Goal: Task Accomplishment & Management: Use online tool/utility

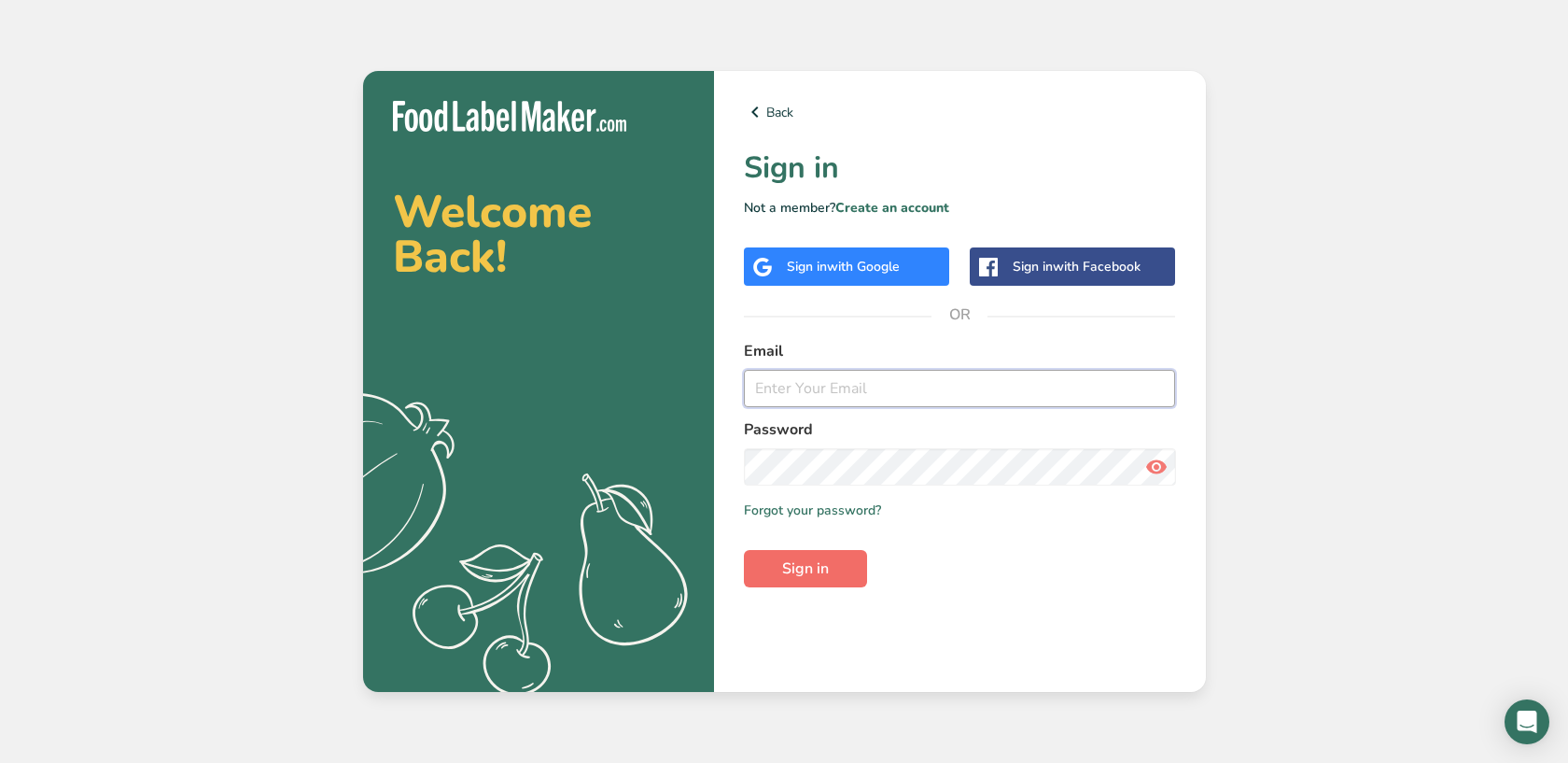
type input "[EMAIL_ADDRESS][DOMAIN_NAME]"
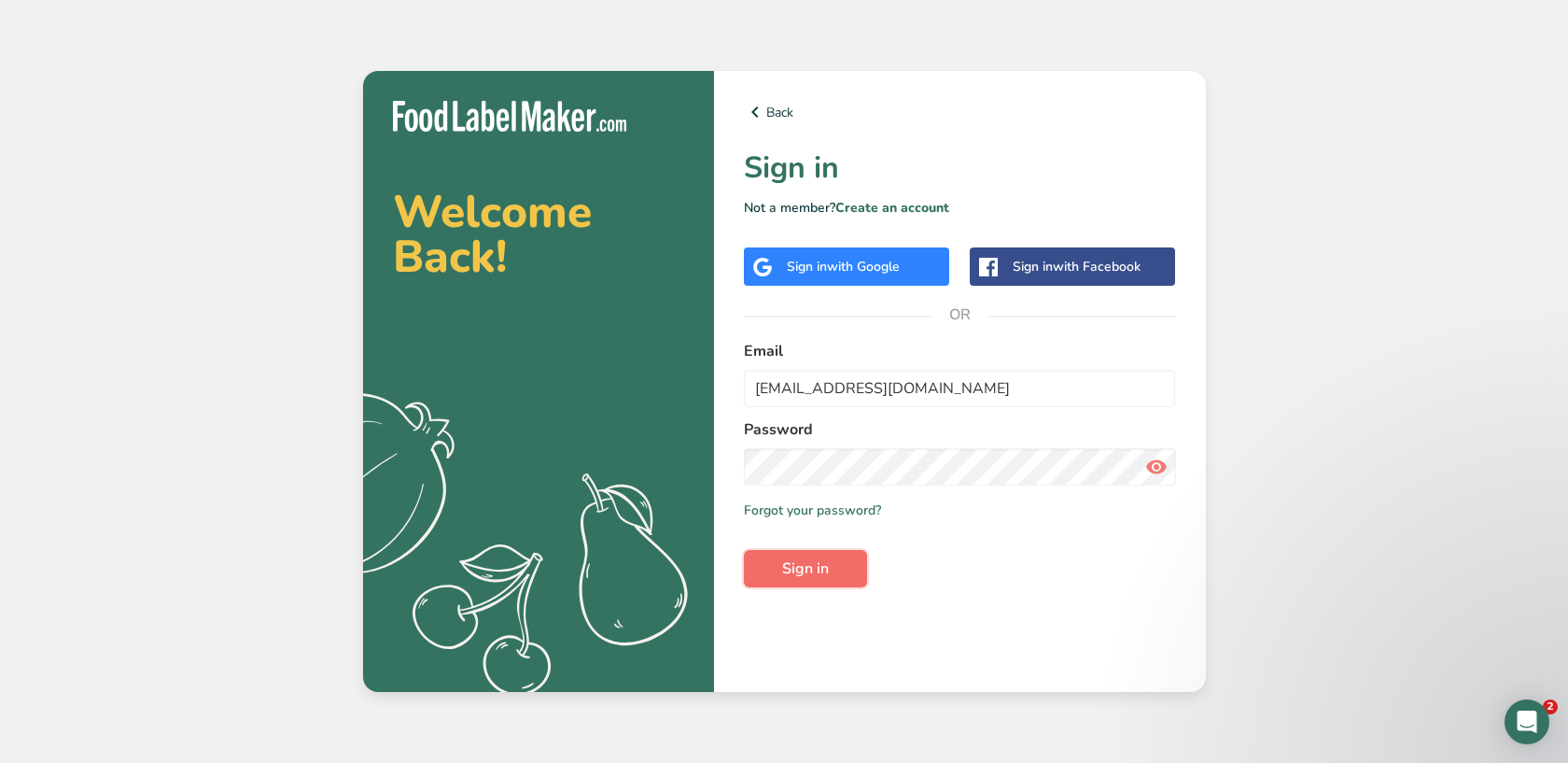
click at [795, 575] on span "Sign in" at bounding box center [805, 568] width 46 height 22
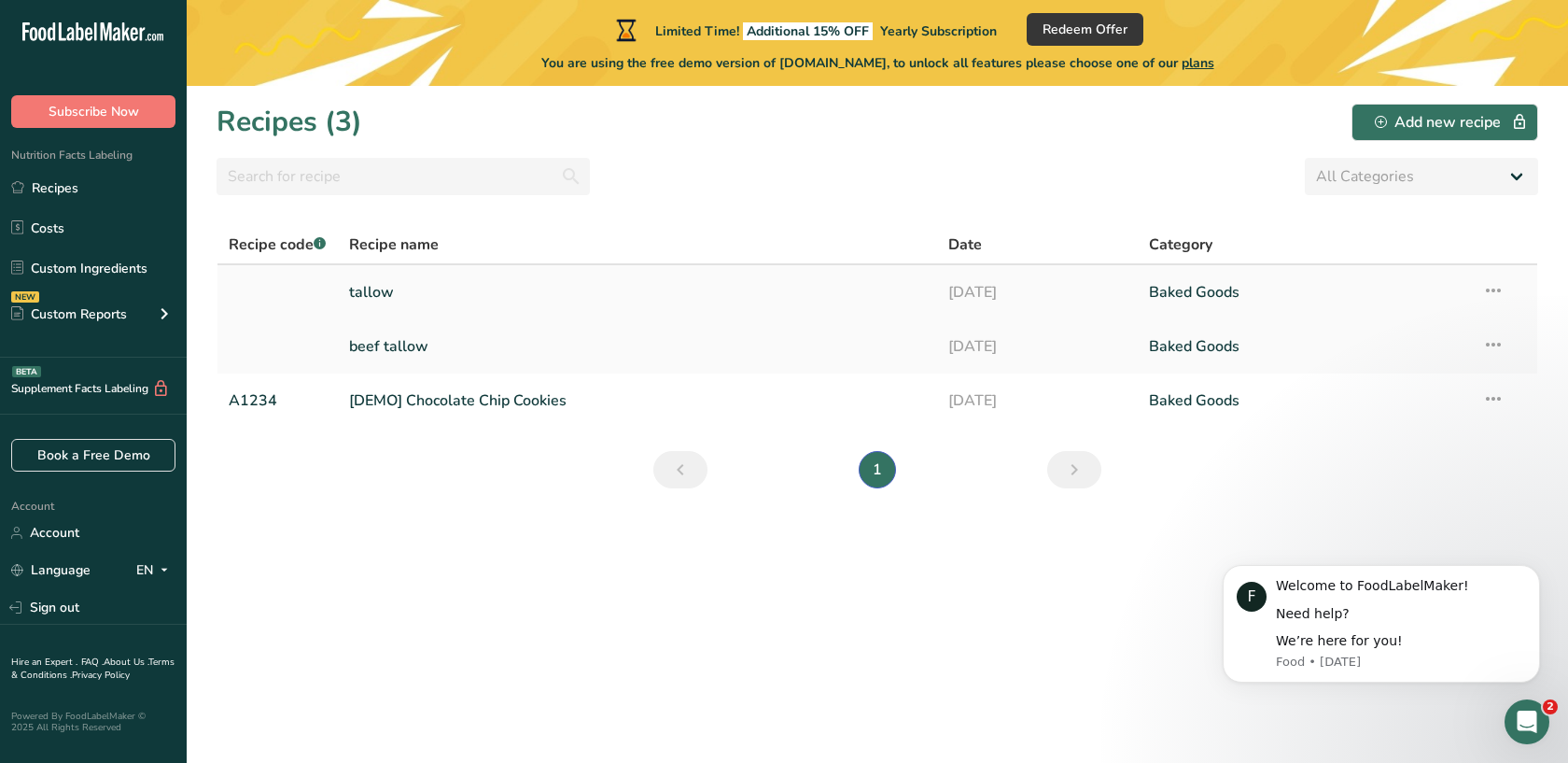
click at [418, 301] on link "tallow" at bounding box center [638, 292] width 578 height 40
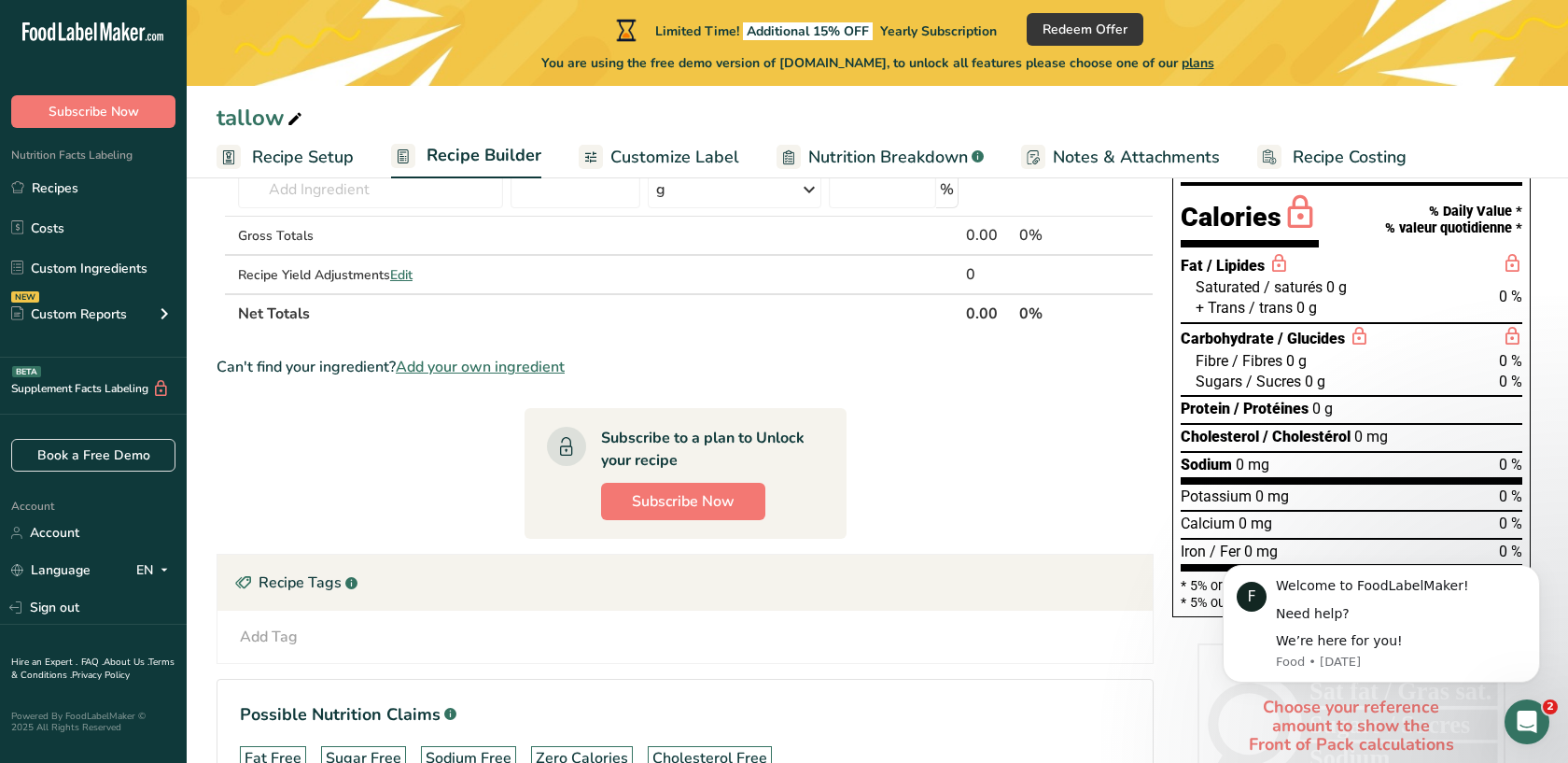
scroll to position [170, 0]
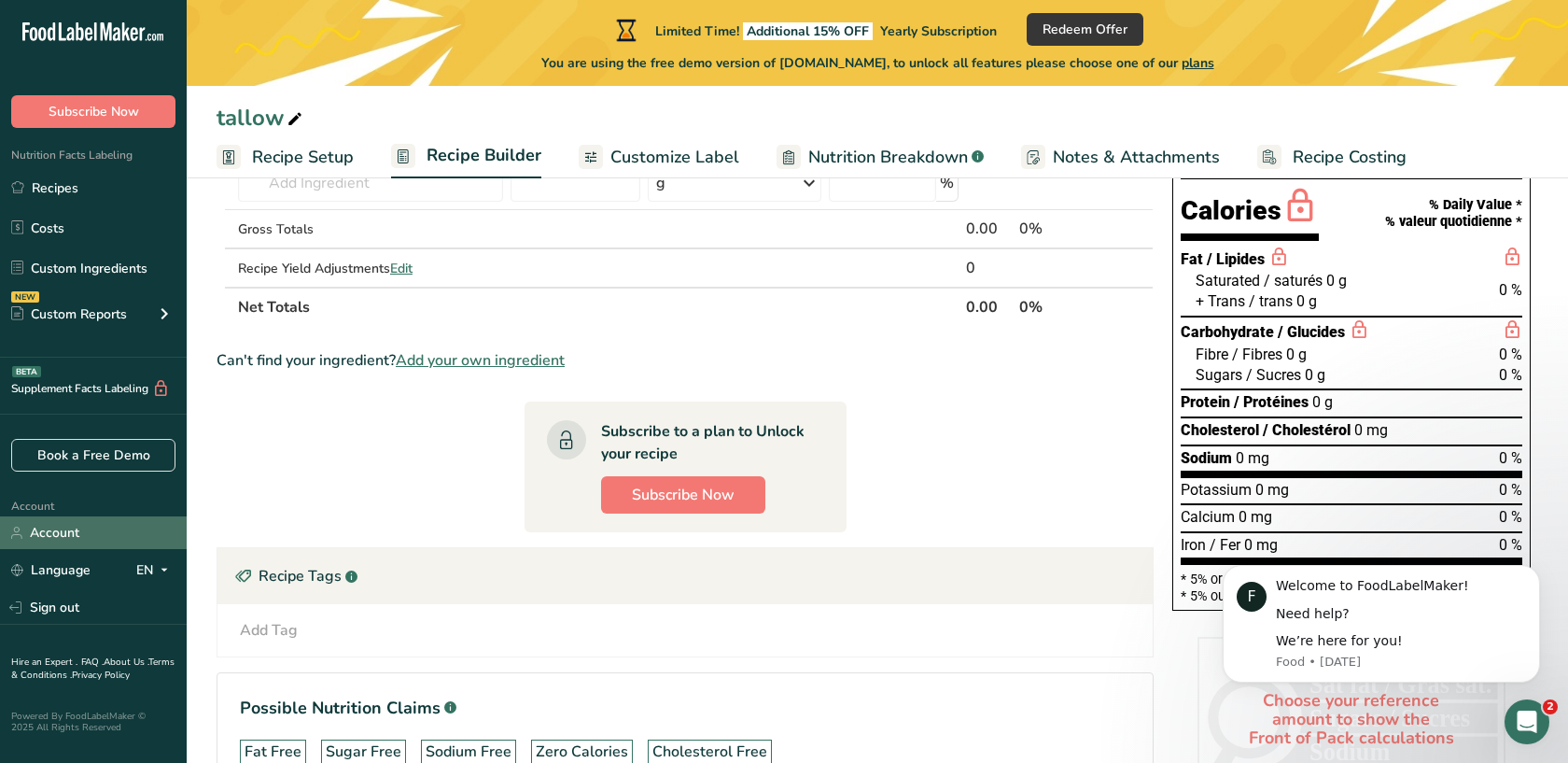
click at [68, 534] on link "Account" at bounding box center [93, 533] width 187 height 33
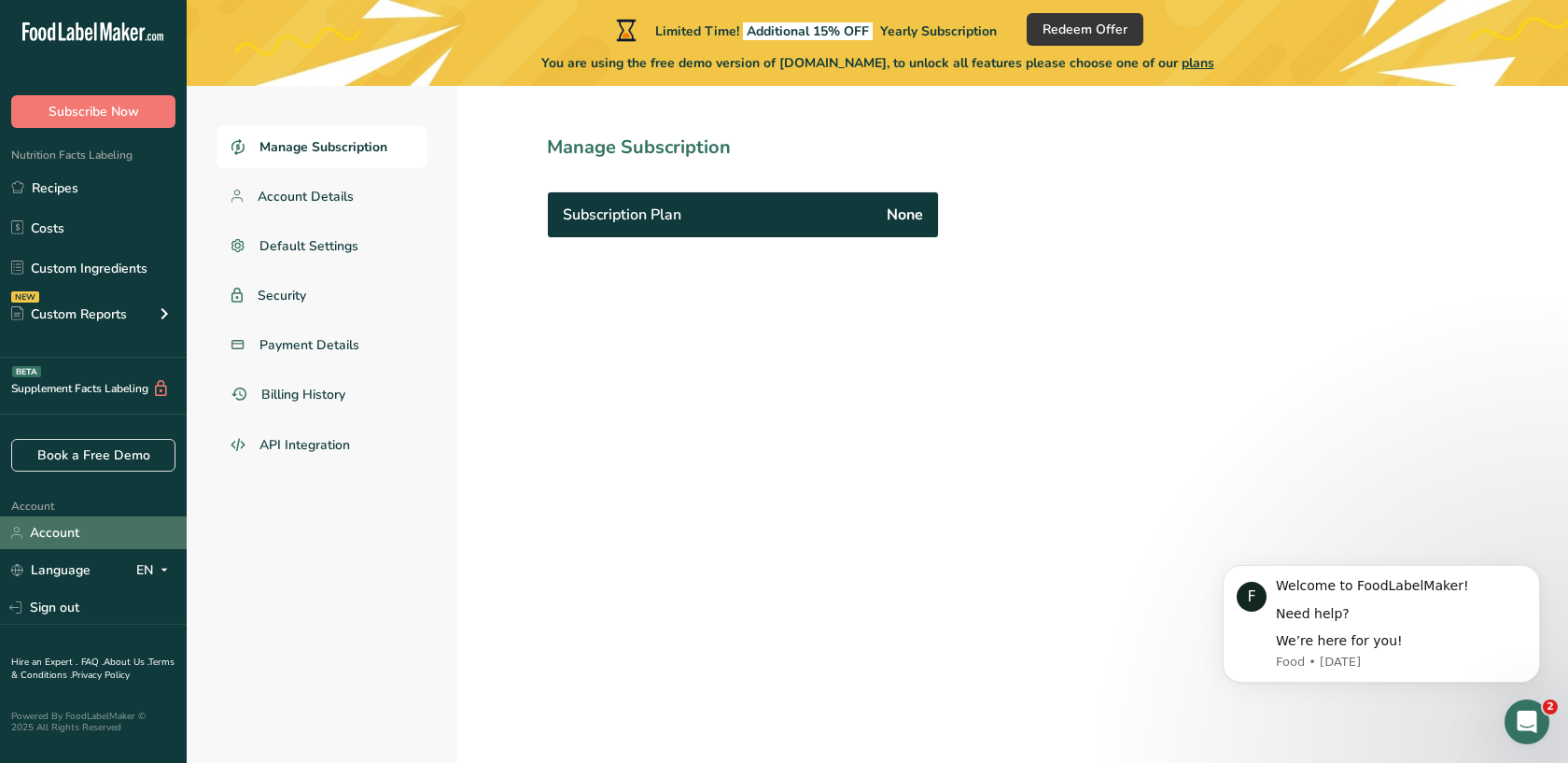
scroll to position [86, 0]
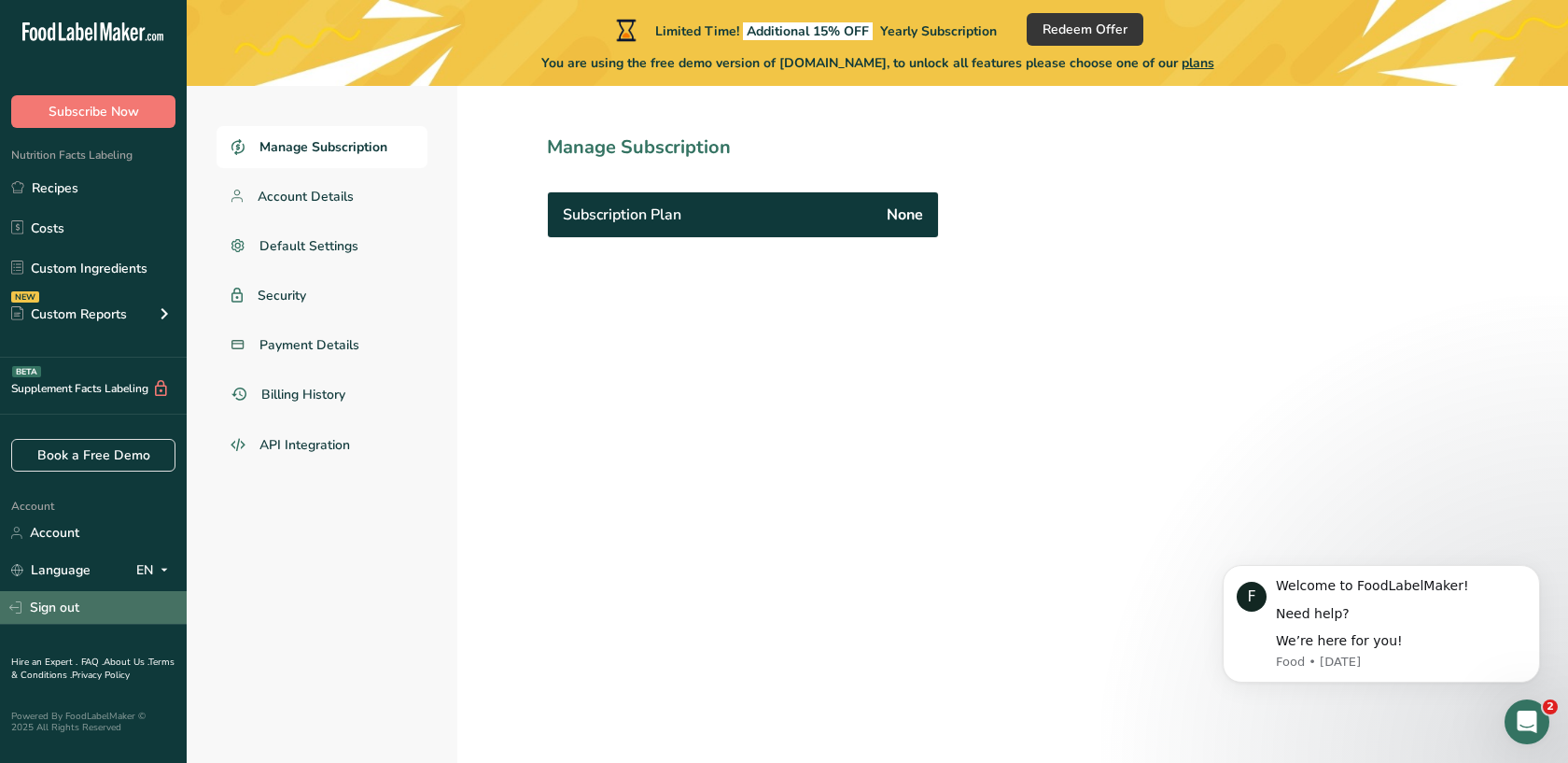
click at [67, 596] on link "Sign out" at bounding box center [93, 607] width 187 height 33
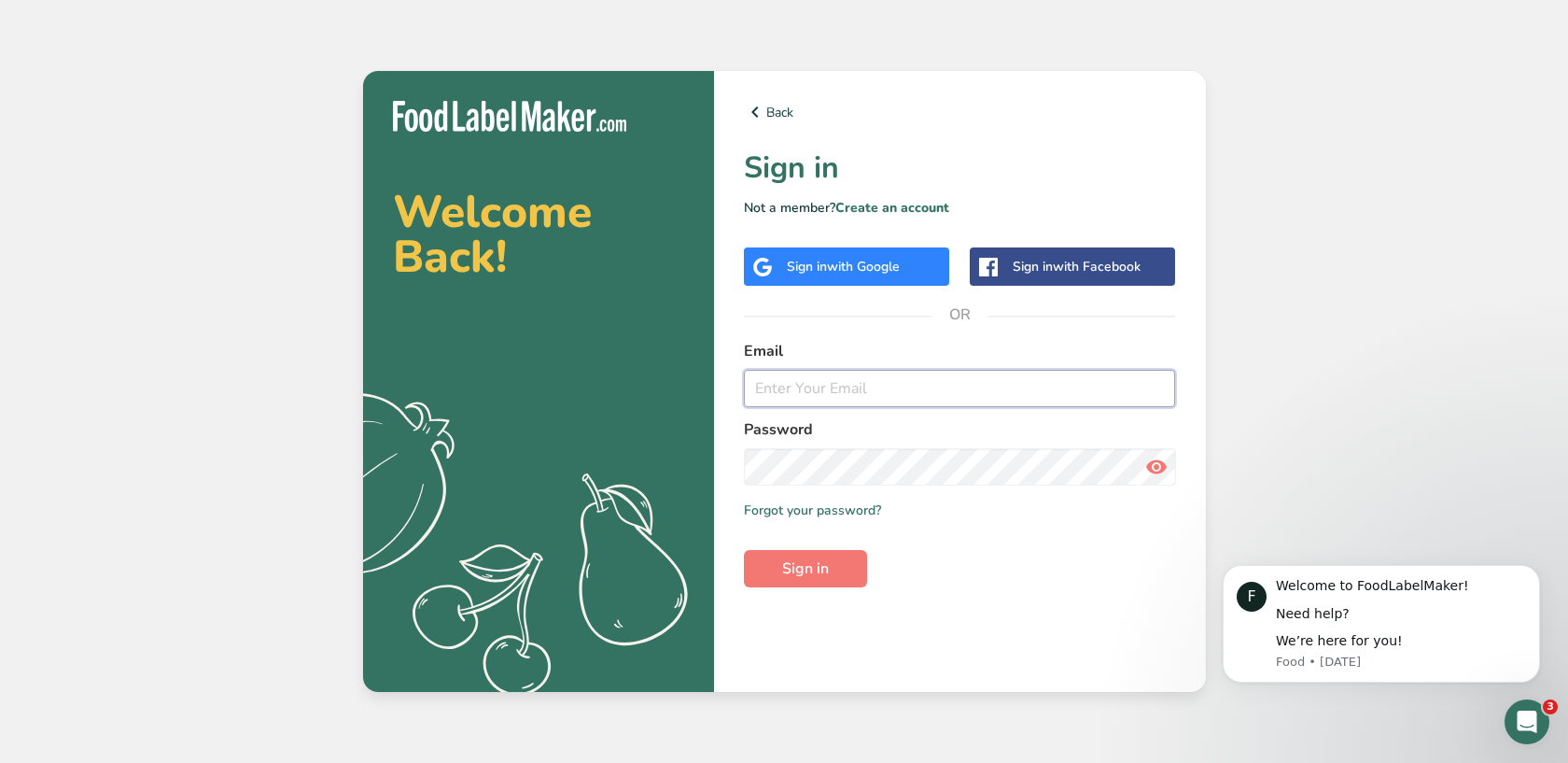
type input "[EMAIL_ADDRESS][DOMAIN_NAME]"
click at [850, 380] on input "hello@shopcleanfat.com" at bounding box center [960, 388] width 432 height 38
click at [863, 274] on span "with Google" at bounding box center [862, 266] width 73 height 17
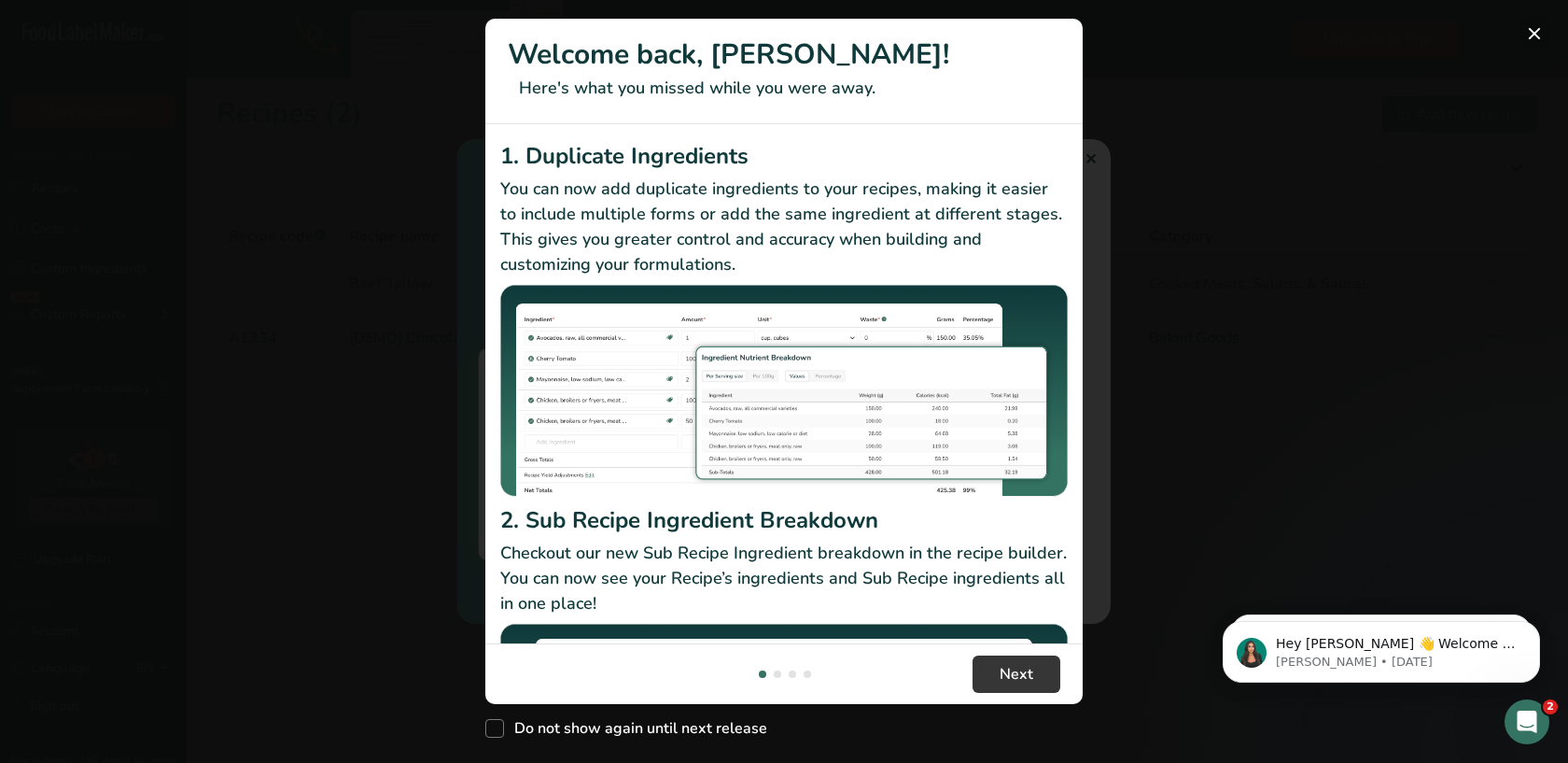
click at [1535, 32] on button "New Features" at bounding box center [1534, 33] width 30 height 30
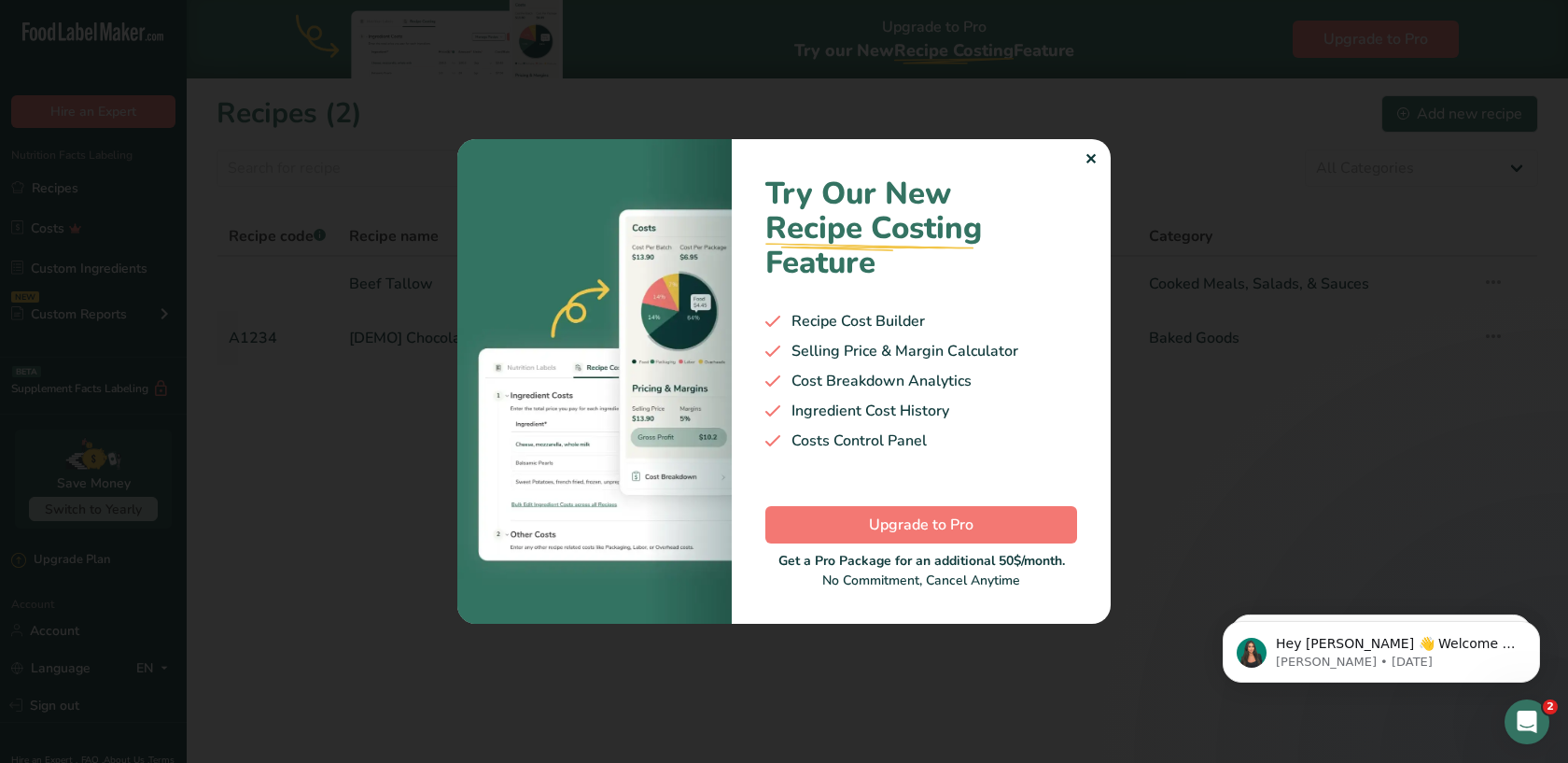
click at [1092, 164] on div "✕" at bounding box center [1091, 159] width 13 height 22
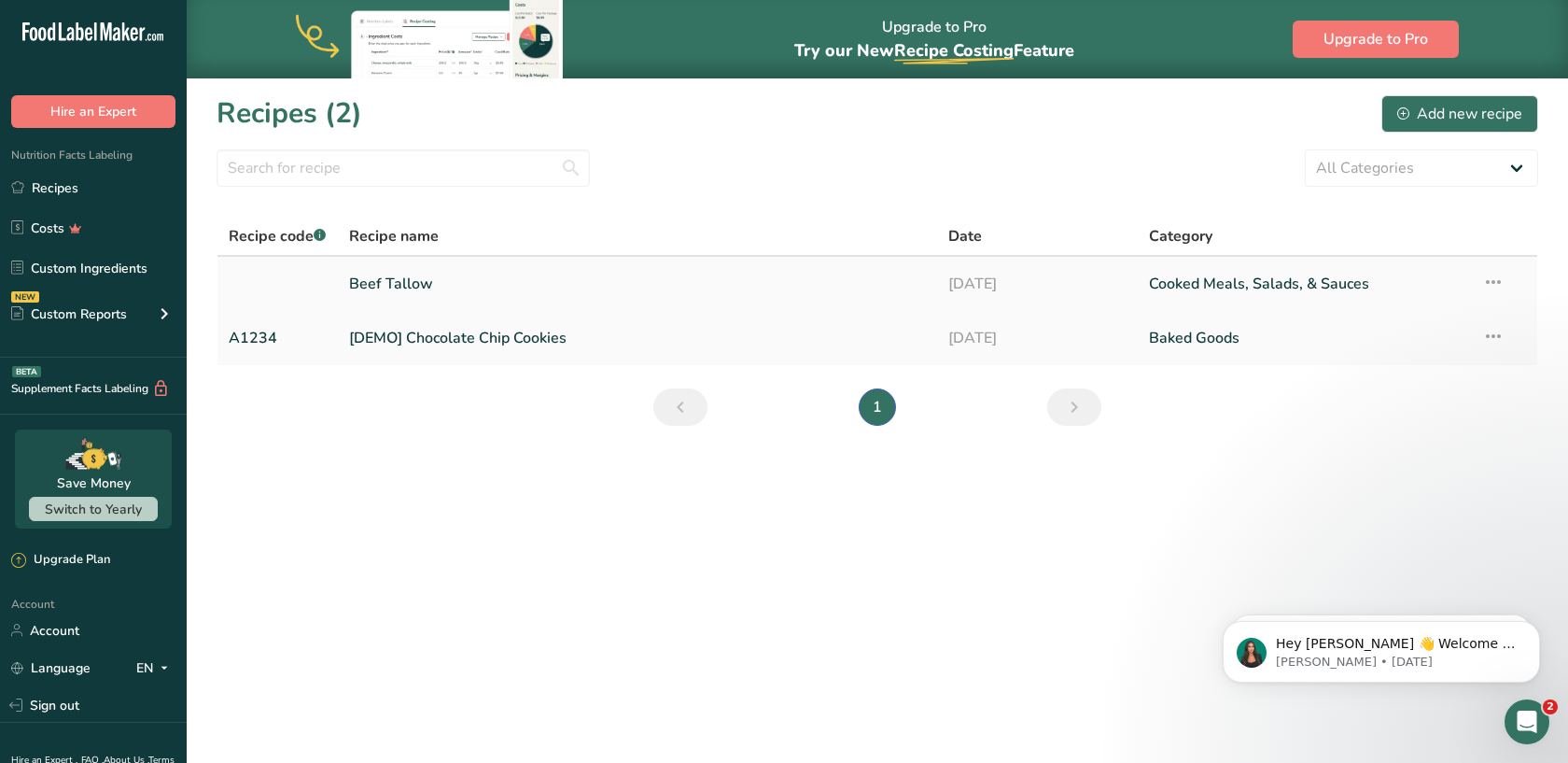
click at [663, 284] on link "Beef Tallow" at bounding box center [638, 284] width 578 height 40
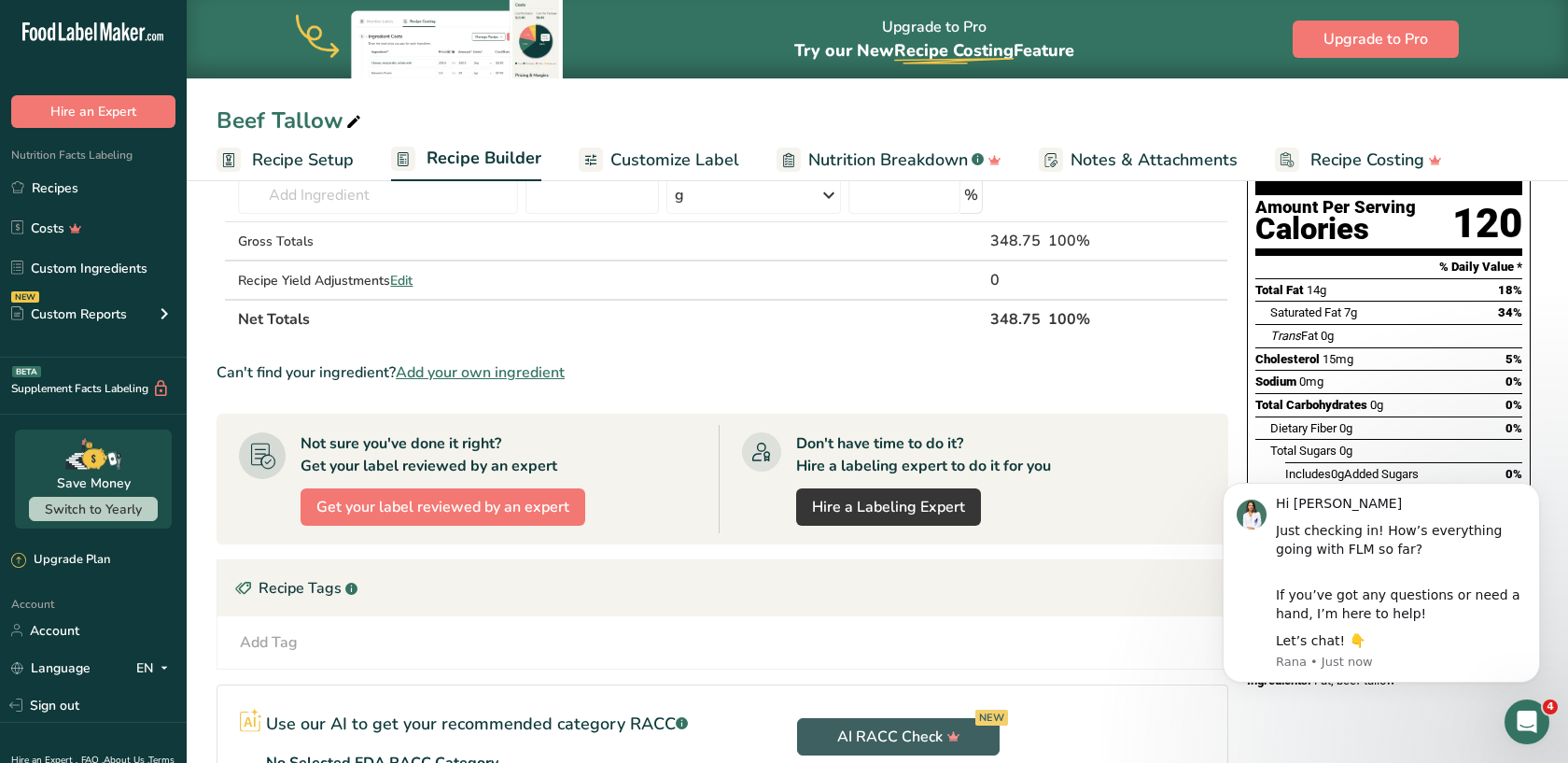
scroll to position [204, 0]
click at [1534, 487] on icon "Dismiss notification" at bounding box center [1533, 487] width 7 height 7
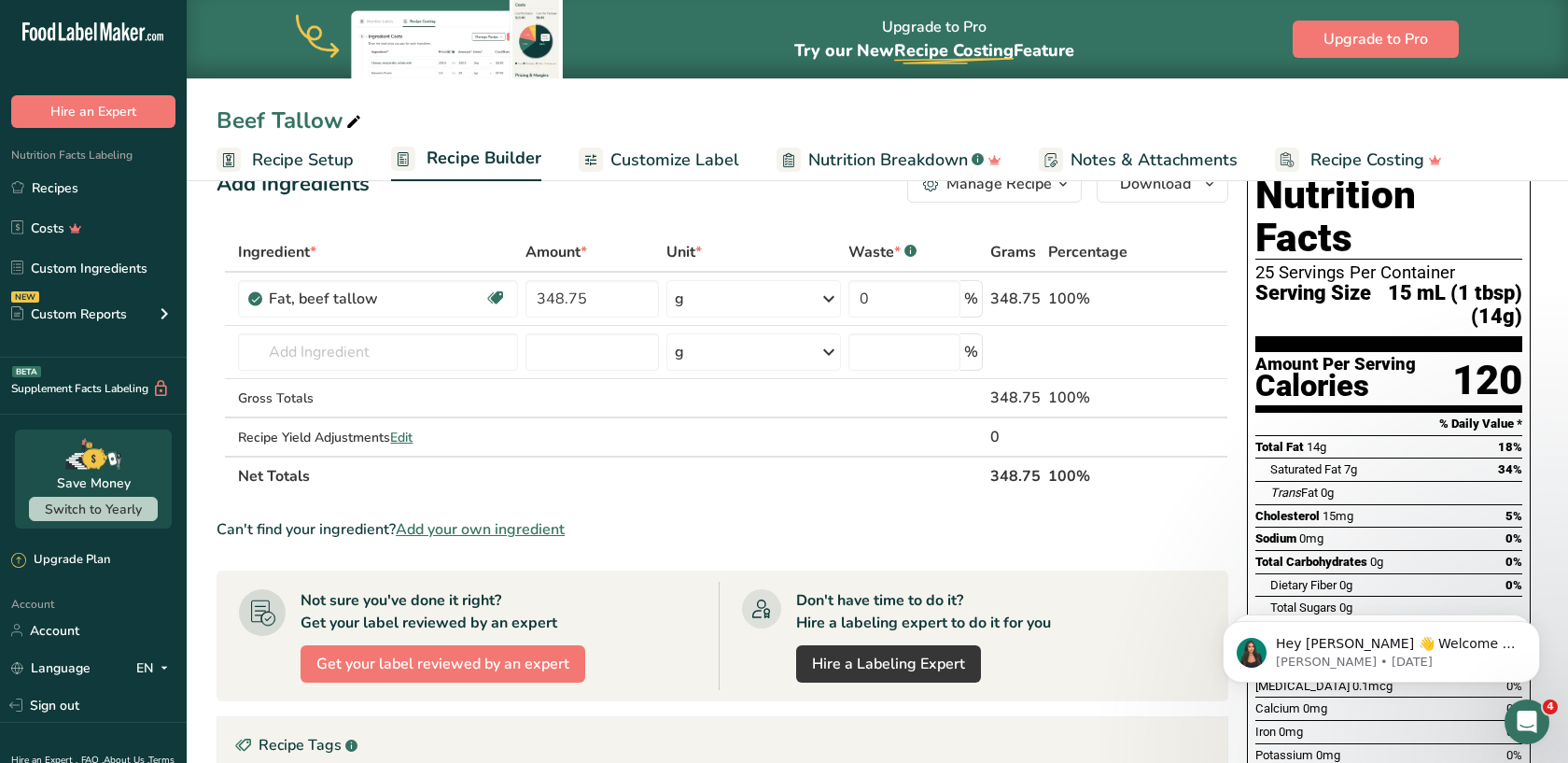
scroll to position [43, 0]
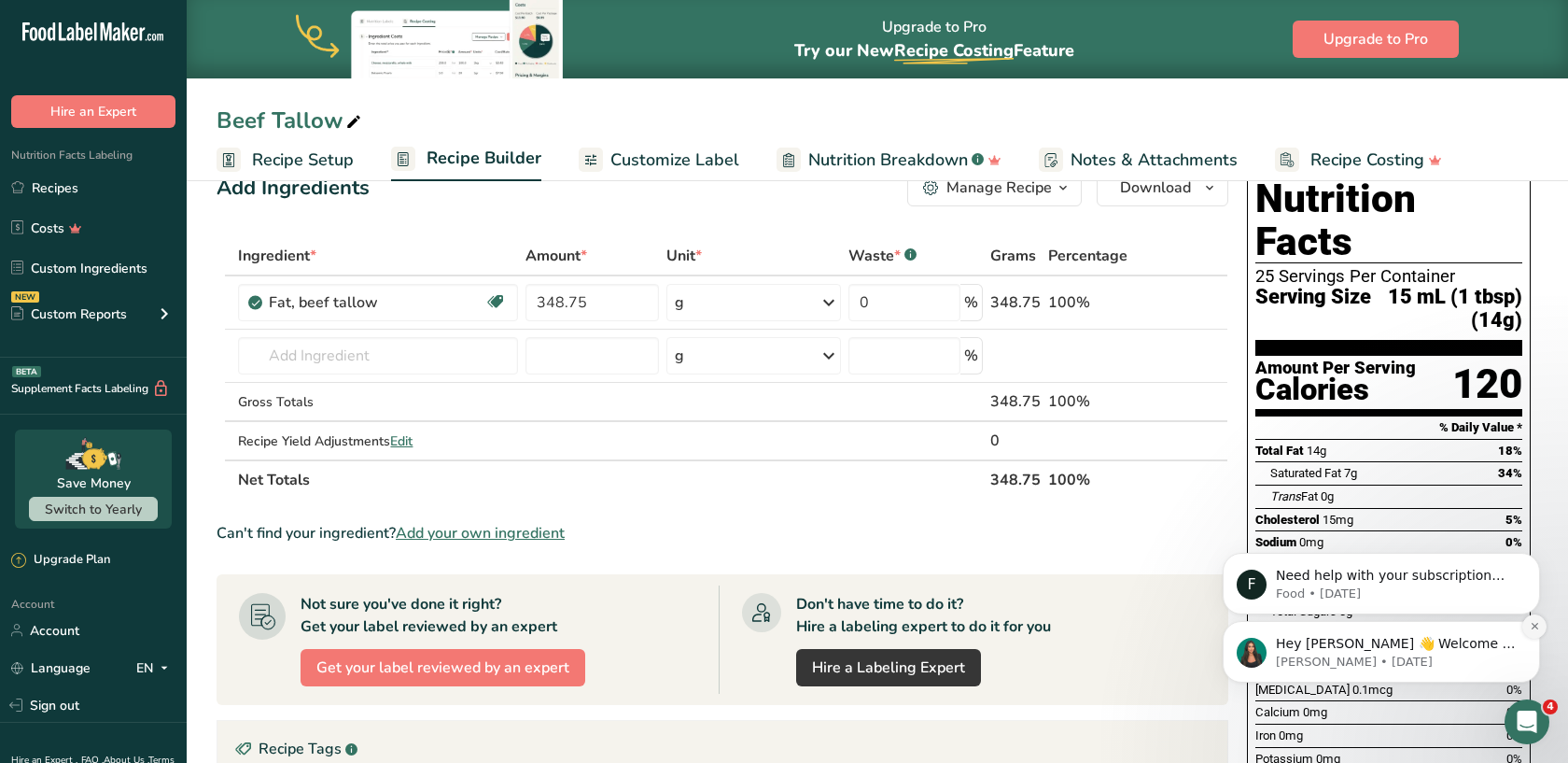
click at [1530, 626] on icon "Dismiss notification" at bounding box center [1535, 626] width 11 height 11
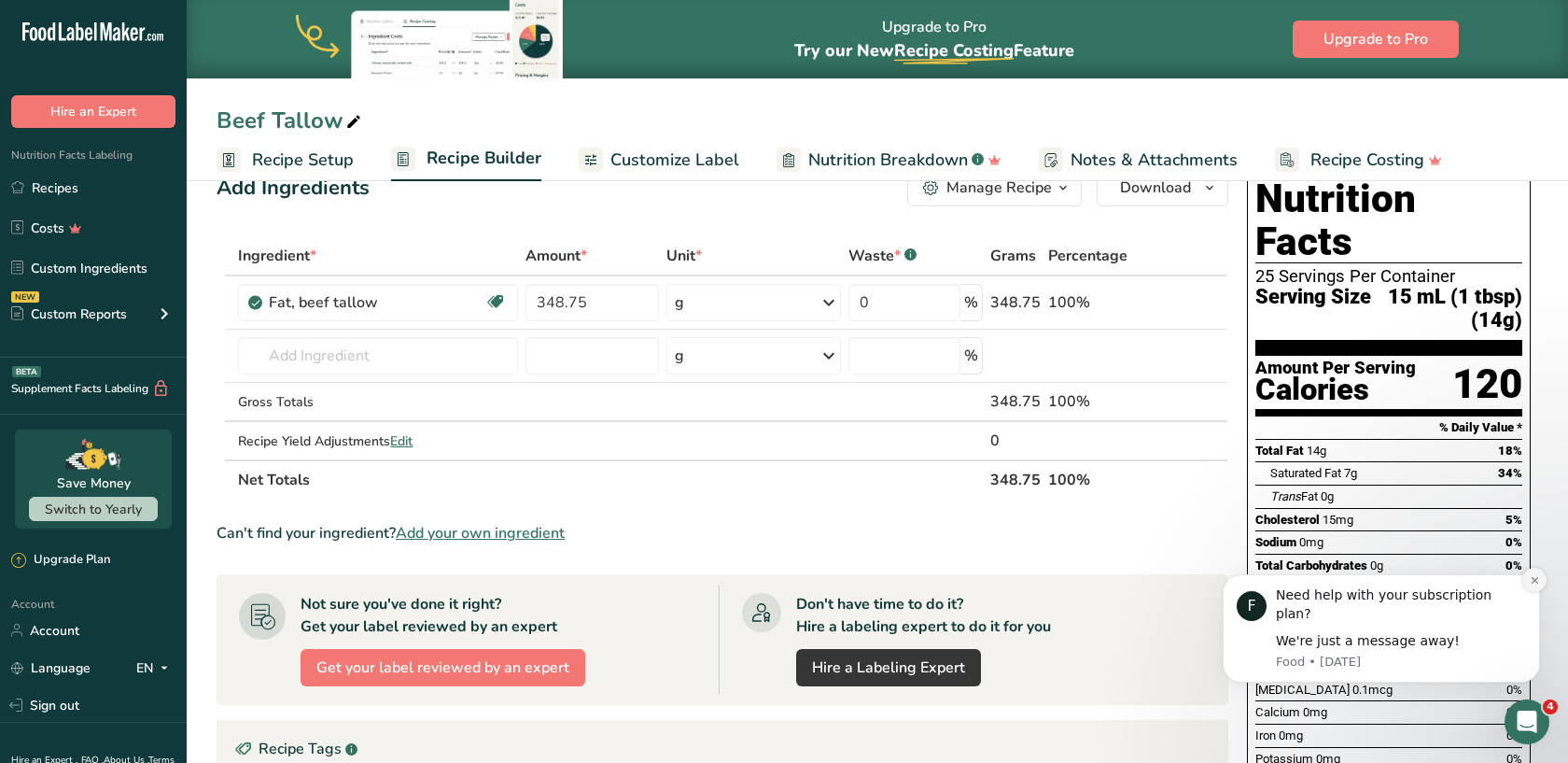
click at [1532, 583] on icon "Dismiss notification" at bounding box center [1533, 579] width 7 height 7
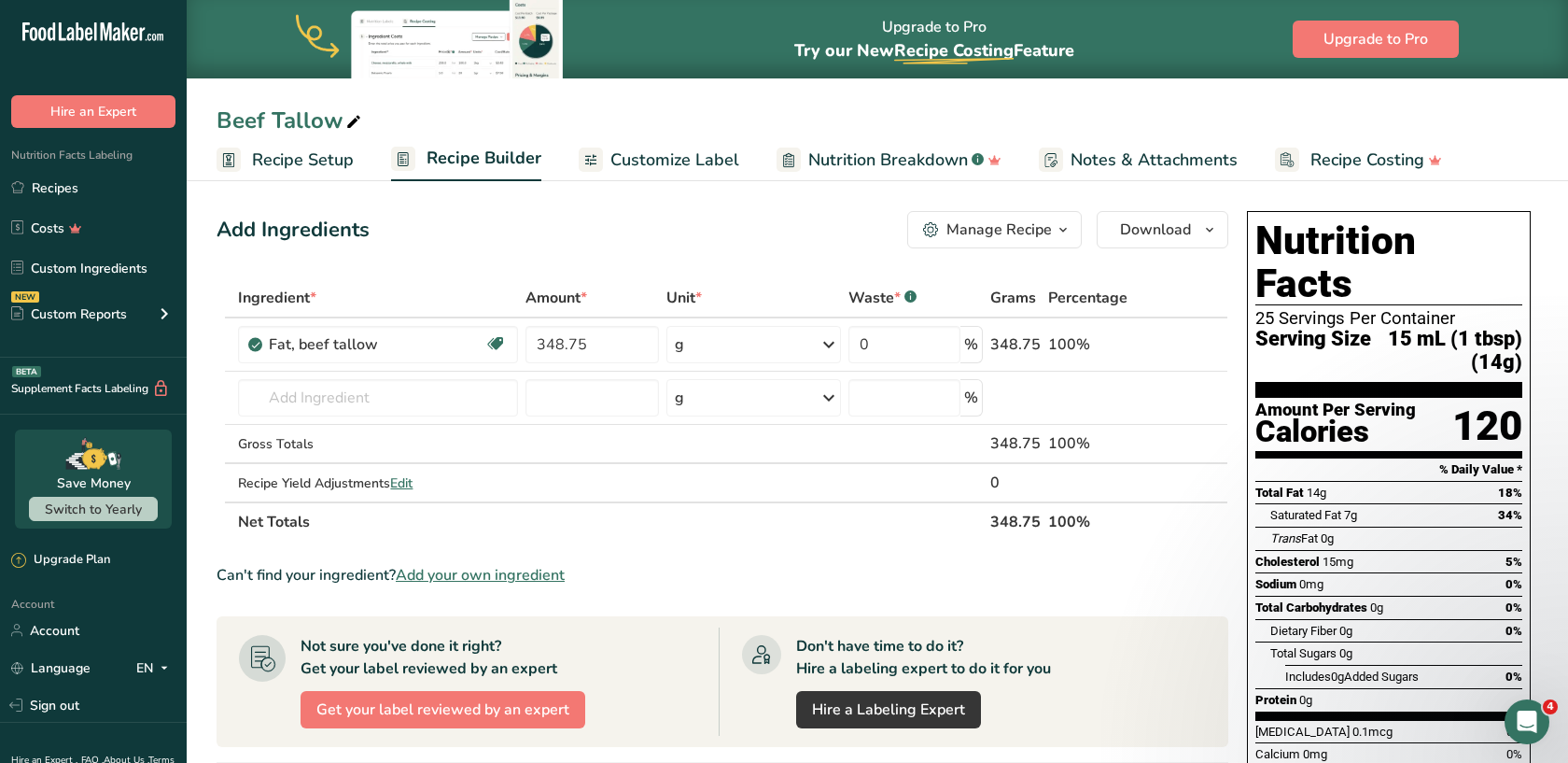
scroll to position [0, 0]
click at [1049, 241] on div "Manage Recipe" at bounding box center [999, 230] width 106 height 22
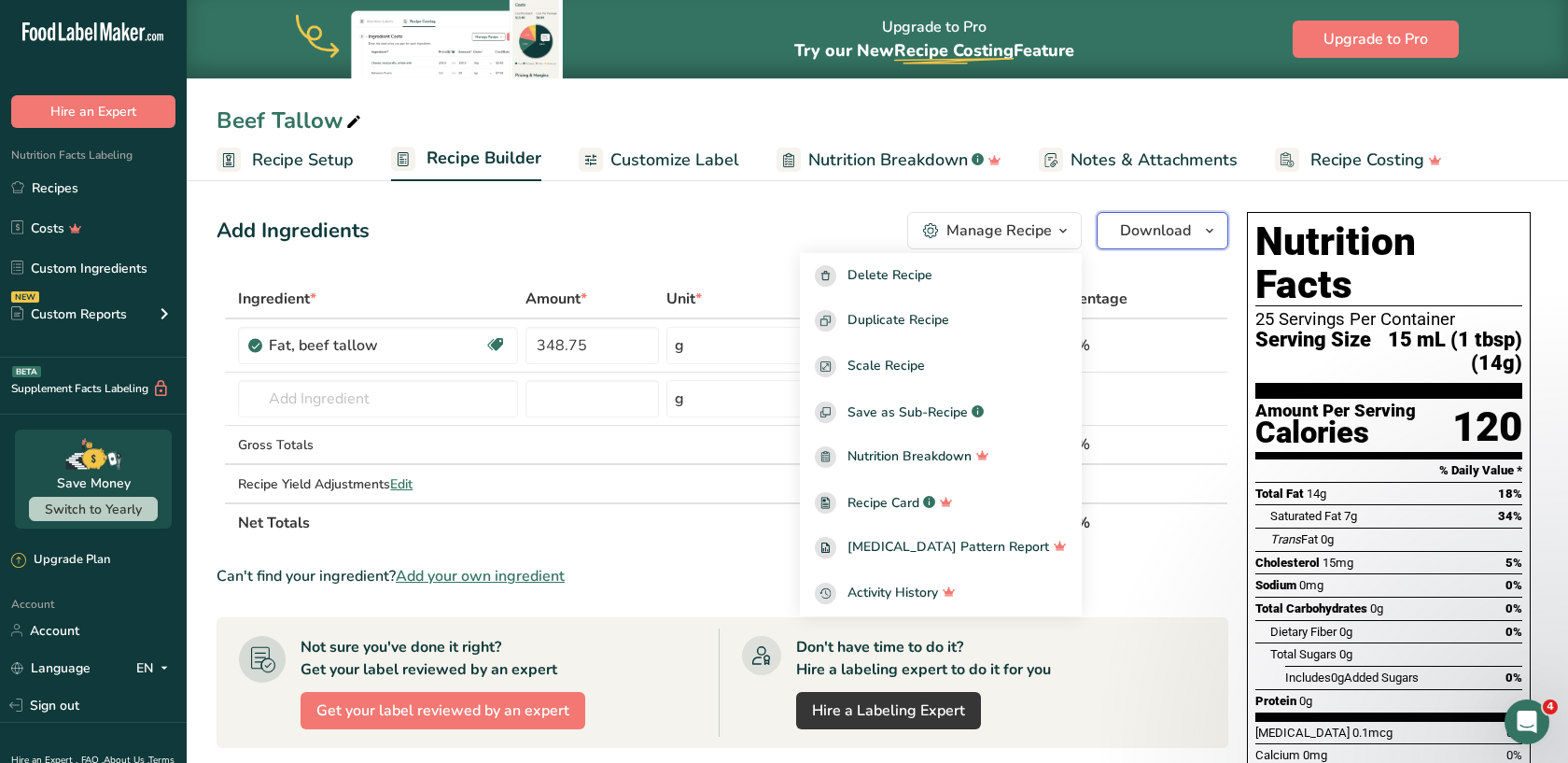
click at [1185, 235] on span "Download" at bounding box center [1155, 230] width 71 height 22
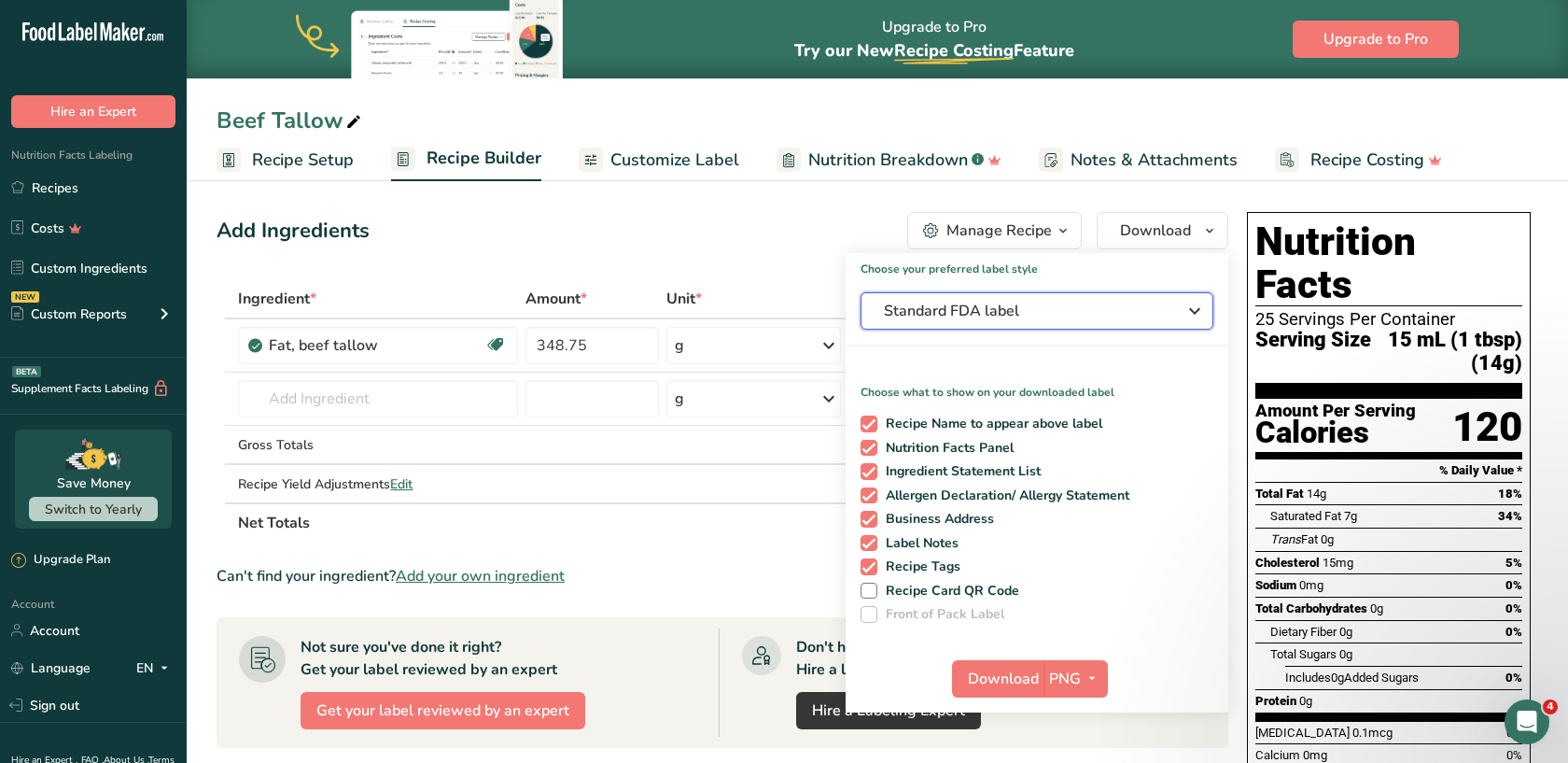
click at [1145, 318] on span "Standard FDA label" at bounding box center [1023, 311] width 280 height 22
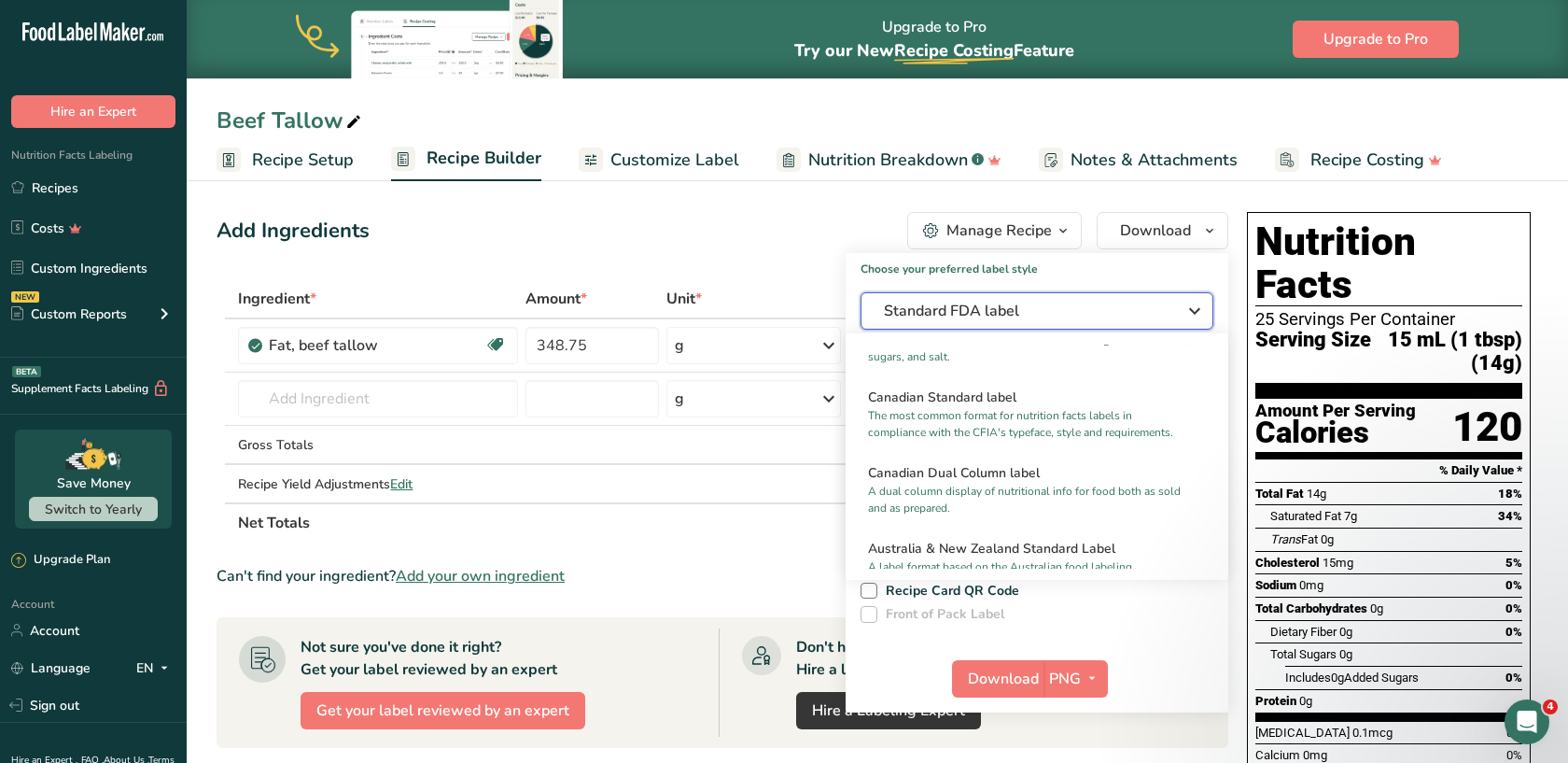
scroll to position [727, 0]
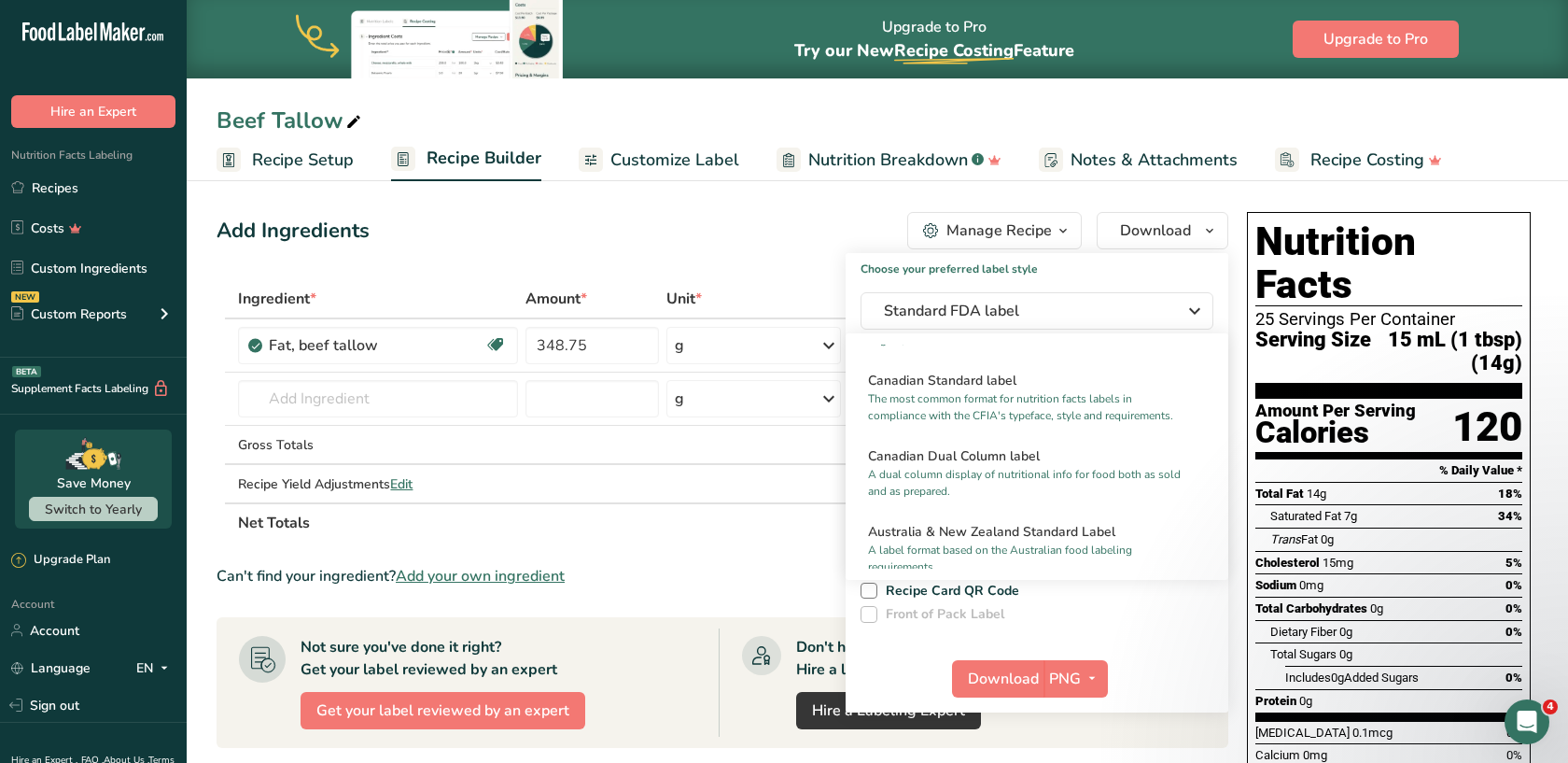
click at [790, 214] on div "Add Ingredients Manage Recipe Delete Recipe Duplicate Recipe Scale Recipe Save …" at bounding box center [722, 230] width 1011 height 38
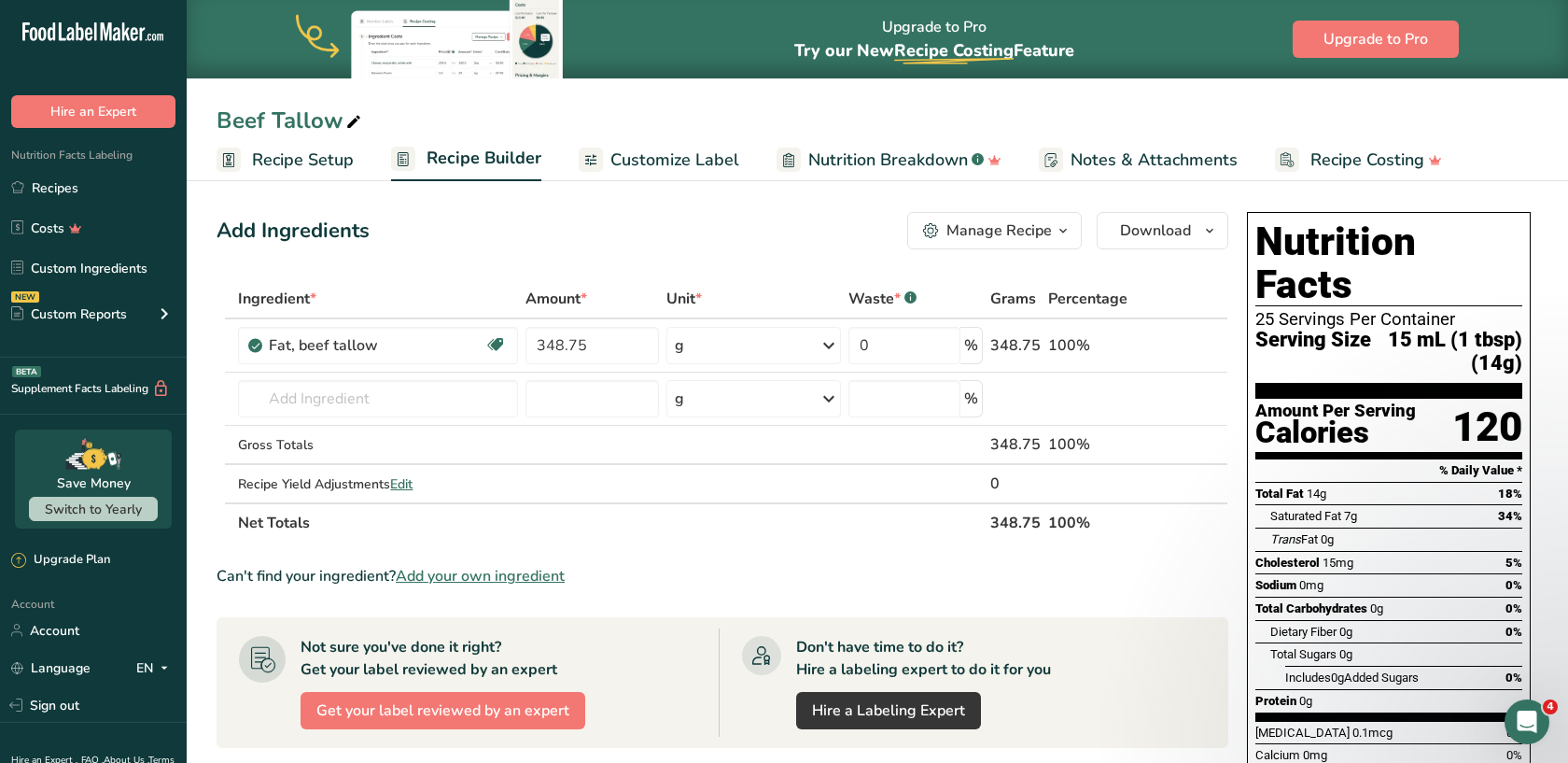
click at [663, 162] on span "Customize Label" at bounding box center [675, 160] width 129 height 25
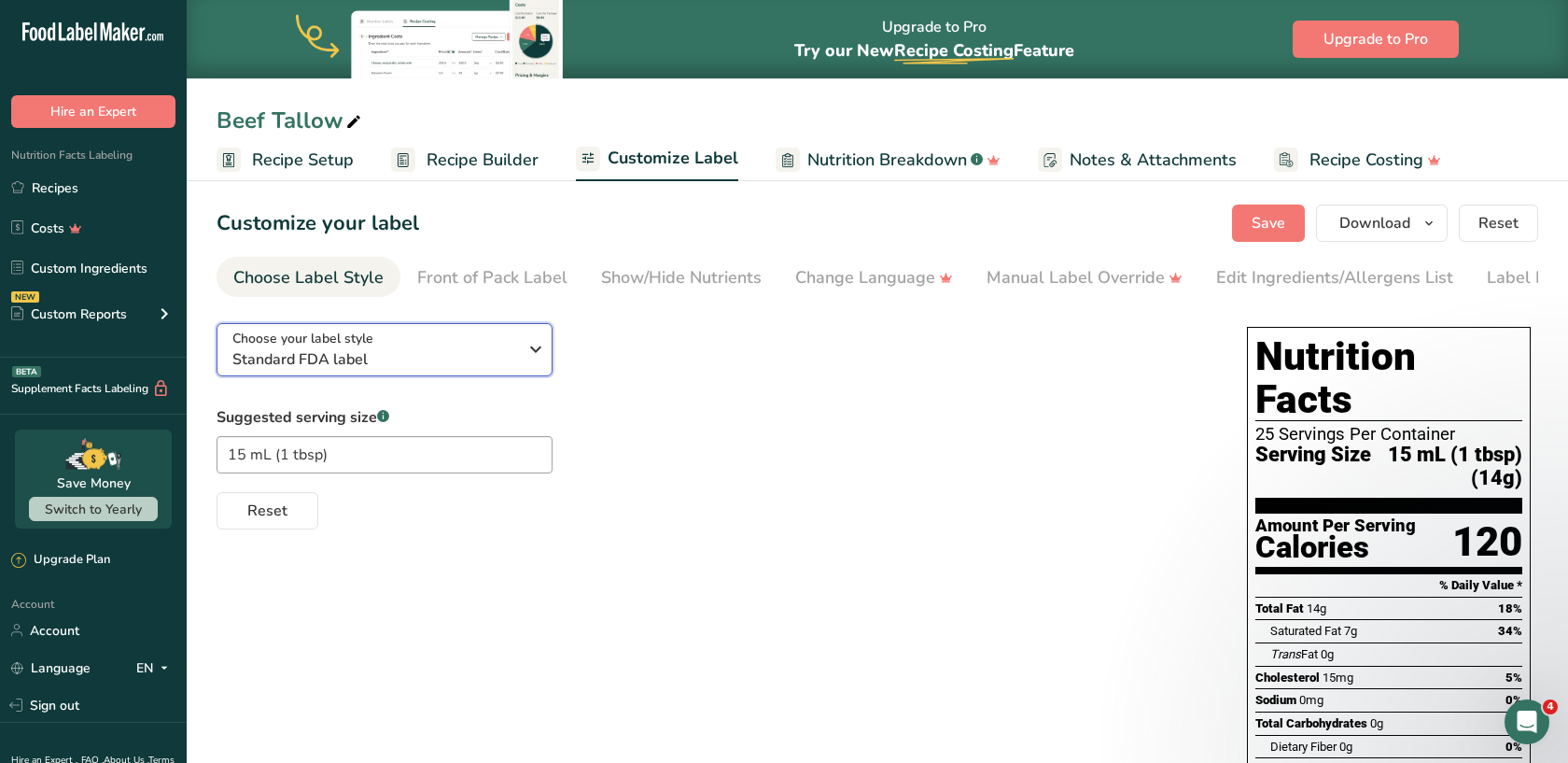
click at [487, 365] on span "Standard FDA label" at bounding box center [375, 359] width 285 height 22
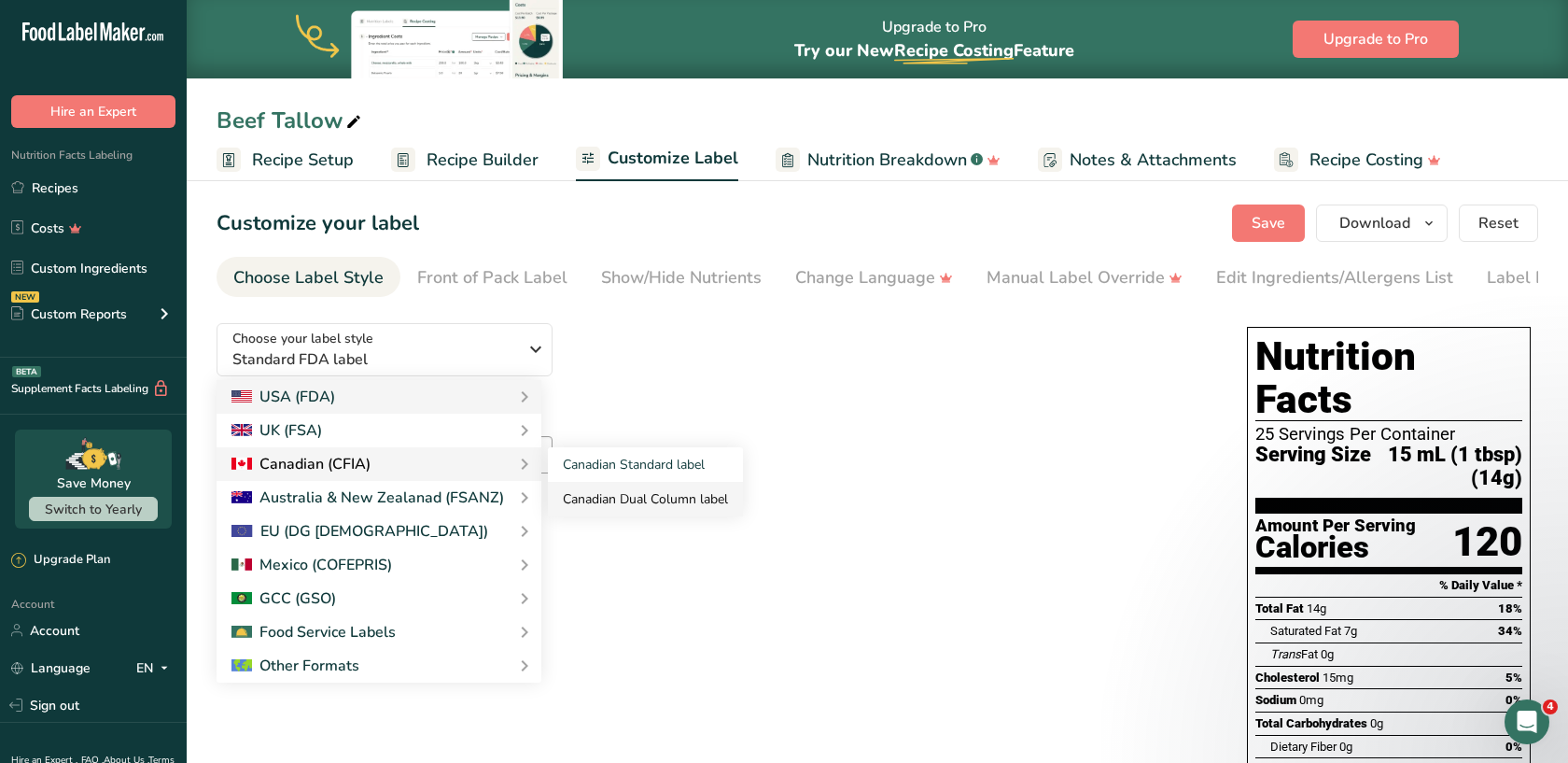
click at [636, 498] on link "Canadian Dual Column label" at bounding box center [646, 500] width 196 height 35
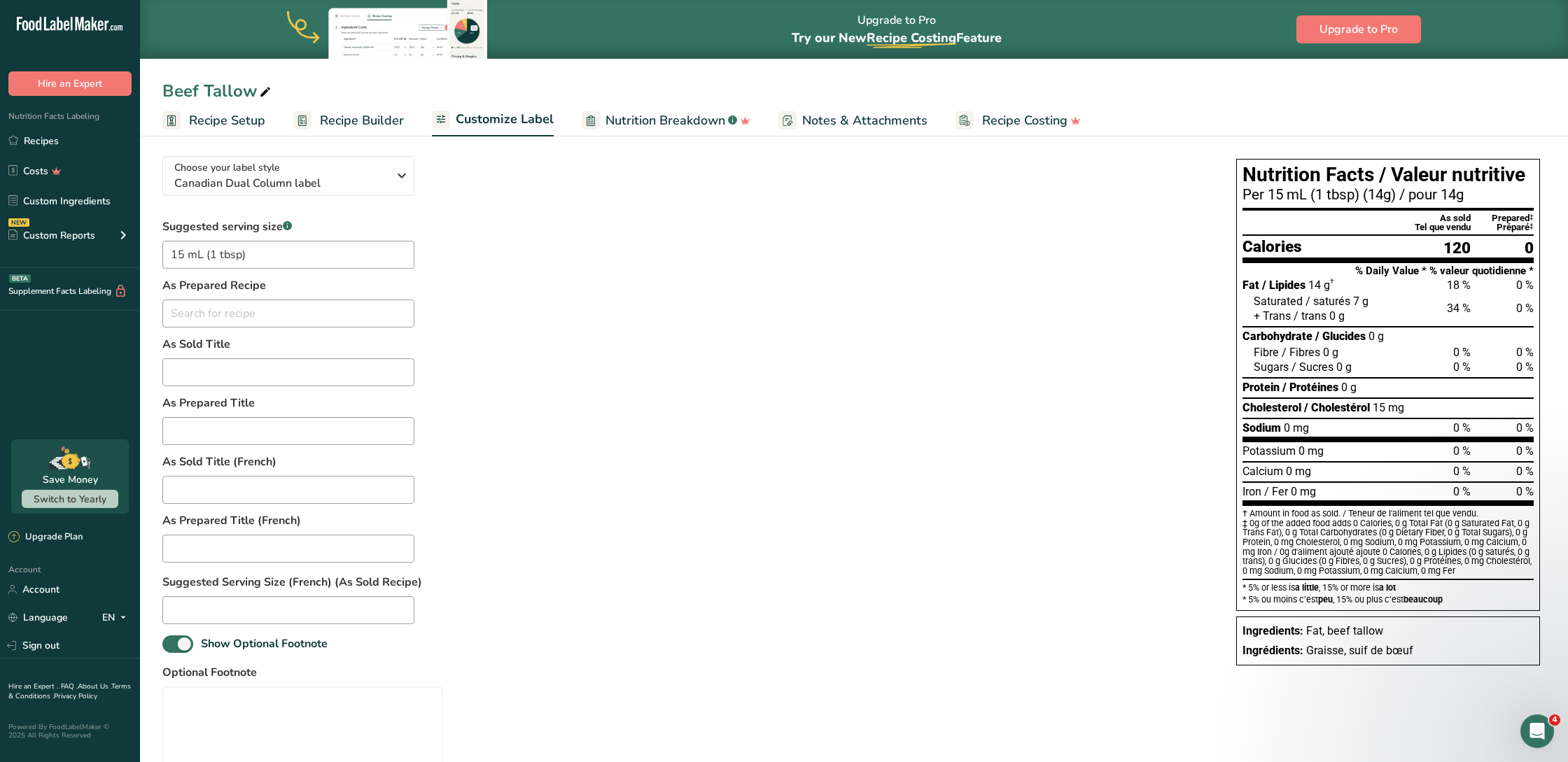
scroll to position [164, 0]
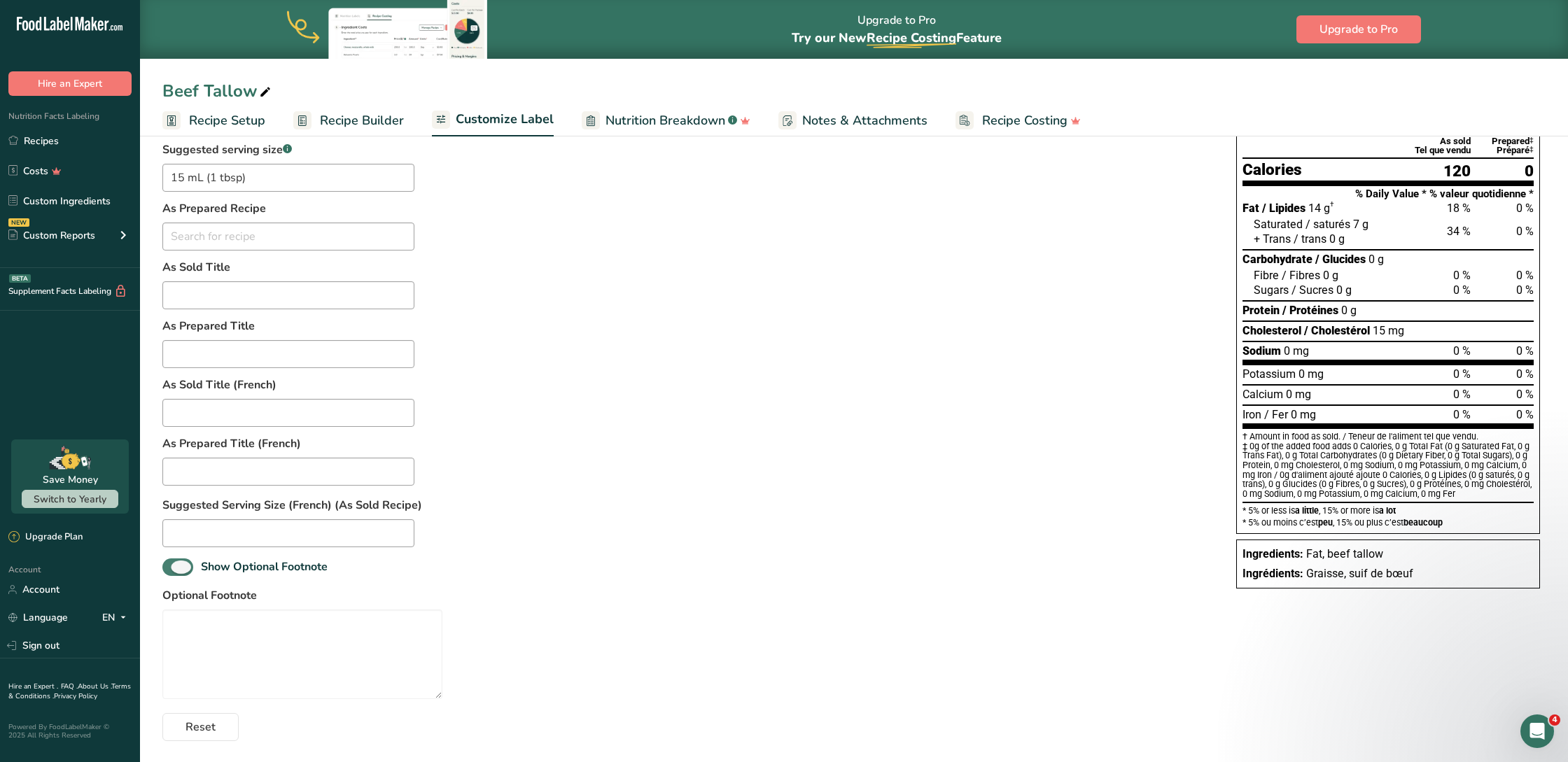
click at [189, 567] on span at bounding box center [178, 568] width 30 height 17
click at [171, 567] on input "Show Optional Footnote" at bounding box center [167, 567] width 9 height 9
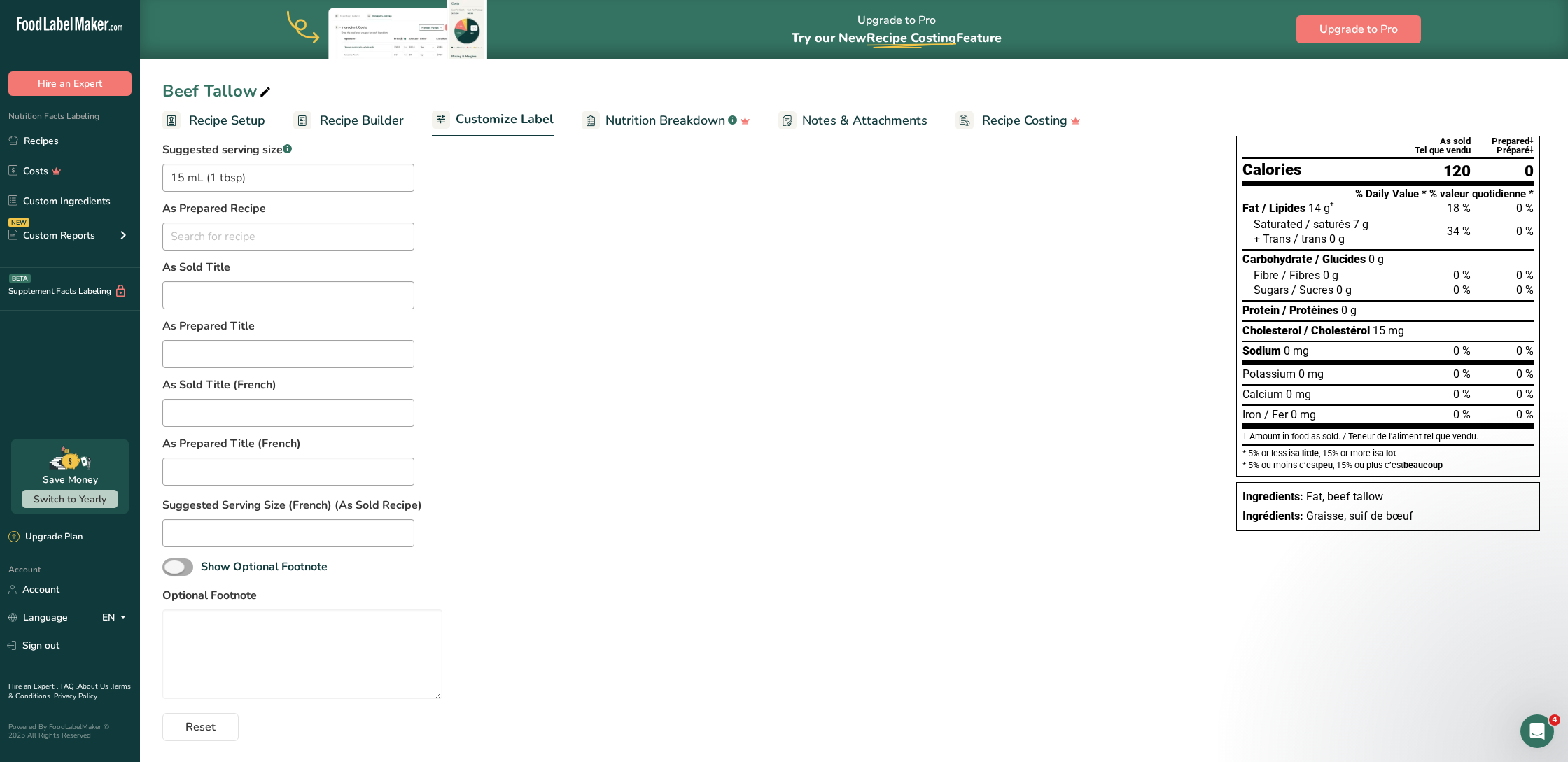
click at [189, 567] on span at bounding box center [178, 568] width 30 height 17
click at [171, 567] on input "Show Optional Footnote" at bounding box center [167, 567] width 9 height 9
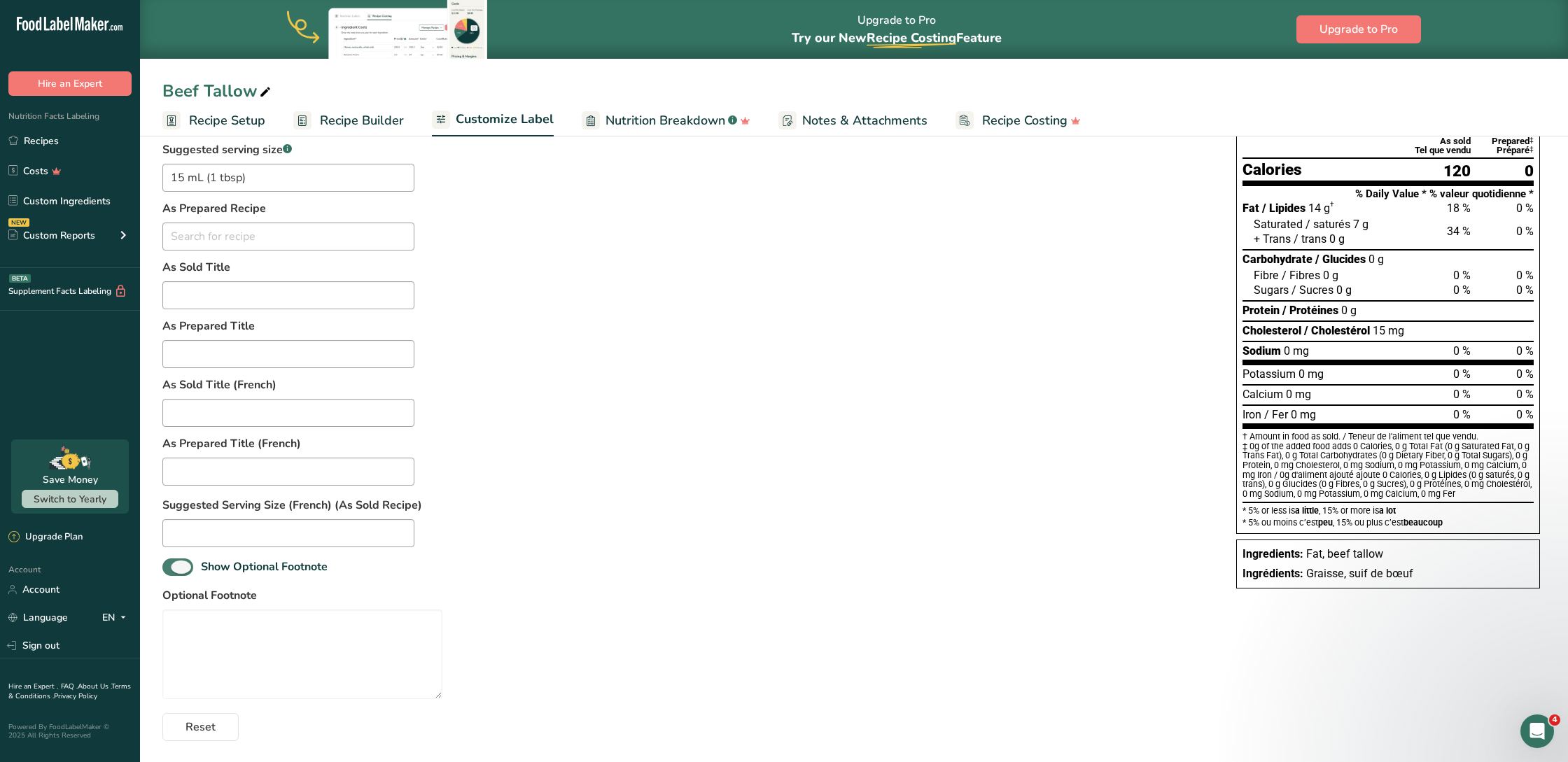
click at [189, 567] on span at bounding box center [178, 568] width 30 height 17
click at [171, 567] on input "Show Optional Footnote" at bounding box center [167, 567] width 9 height 9
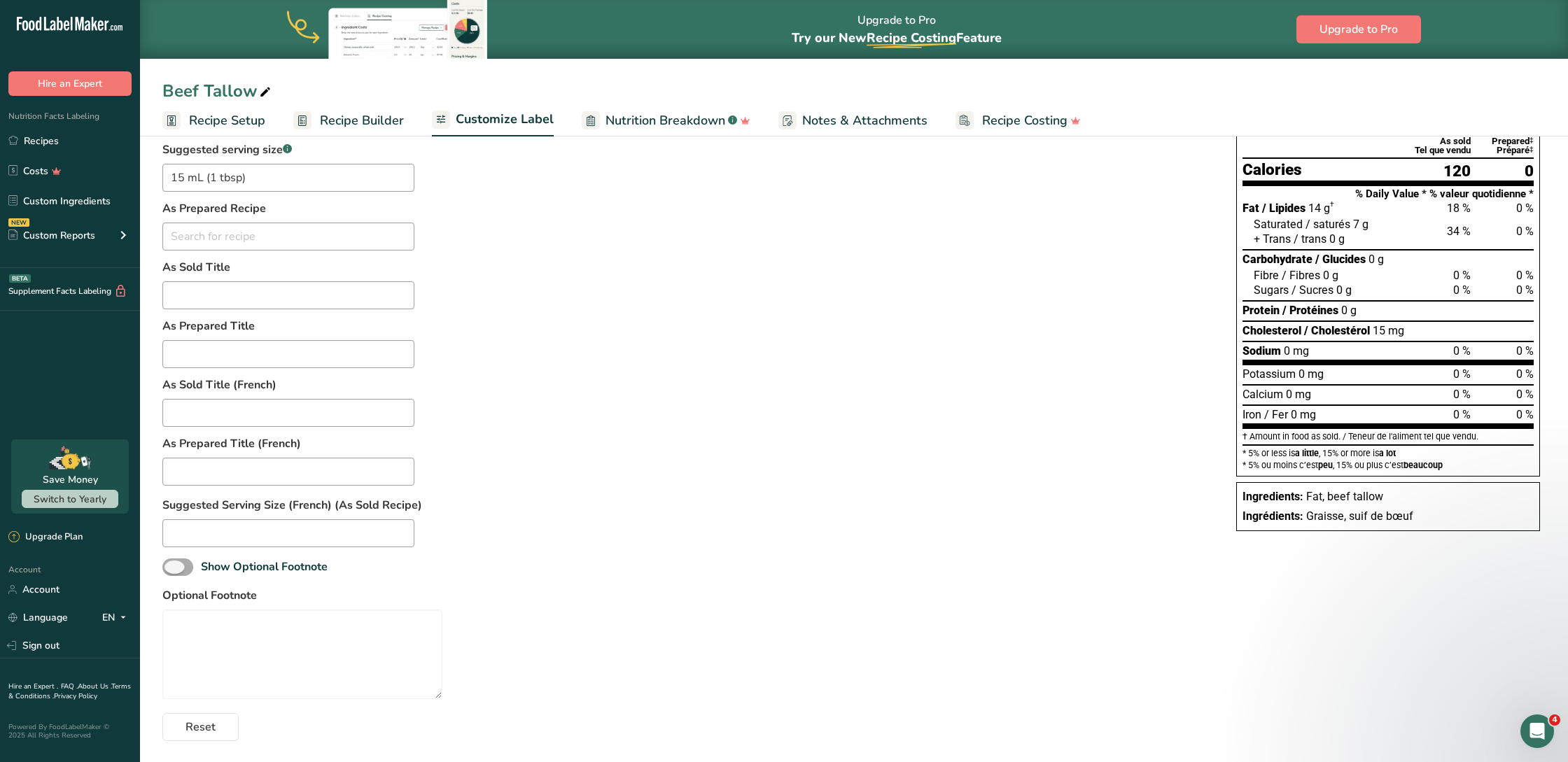
click at [189, 566] on span at bounding box center [178, 568] width 30 height 17
click at [171, 566] on input "Show Optional Footnote" at bounding box center [167, 567] width 9 height 9
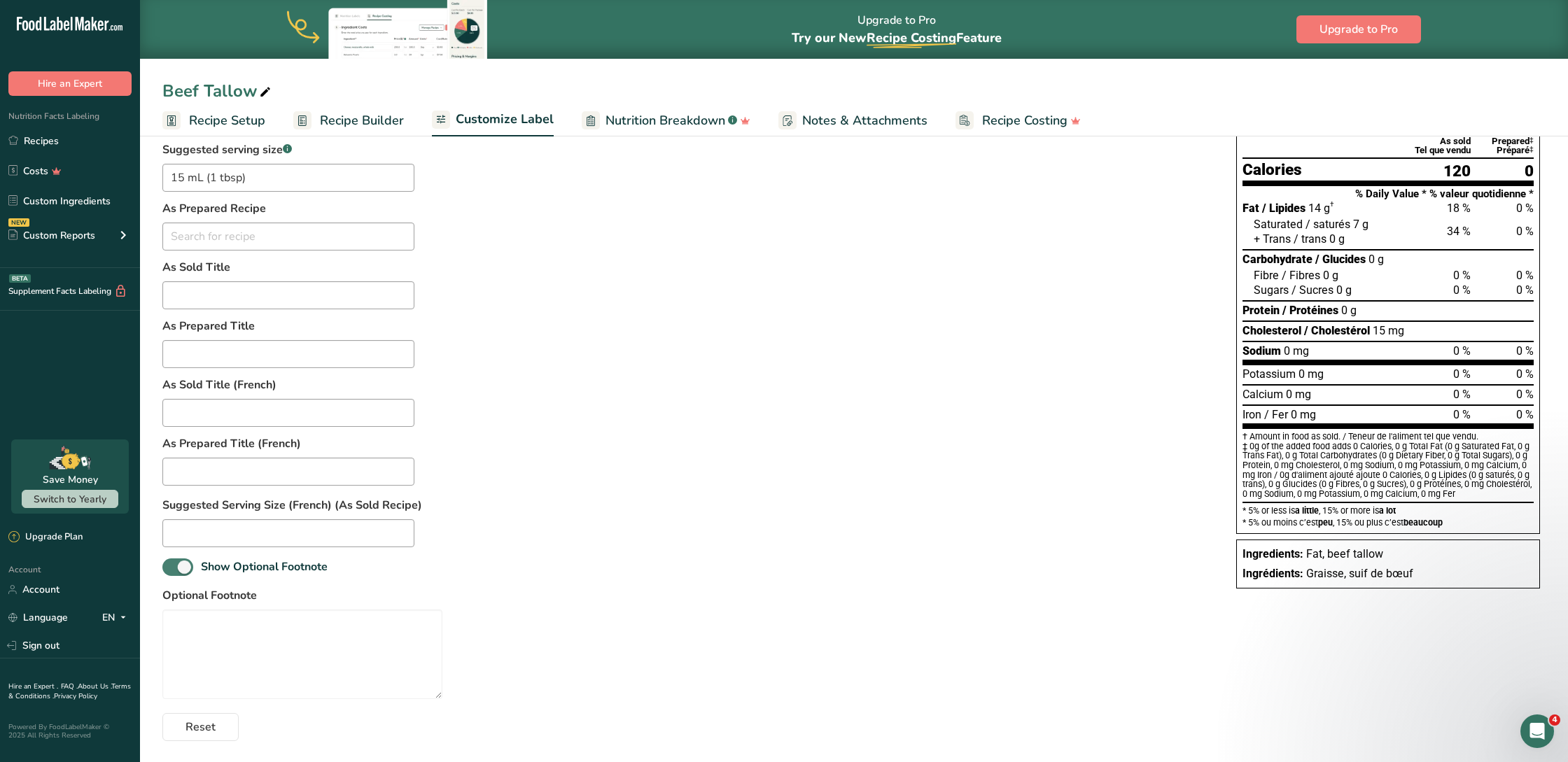
click at [189, 566] on span at bounding box center [178, 568] width 30 height 17
click at [171, 566] on input "Show Optional Footnote" at bounding box center [167, 567] width 9 height 9
checkbox input "false"
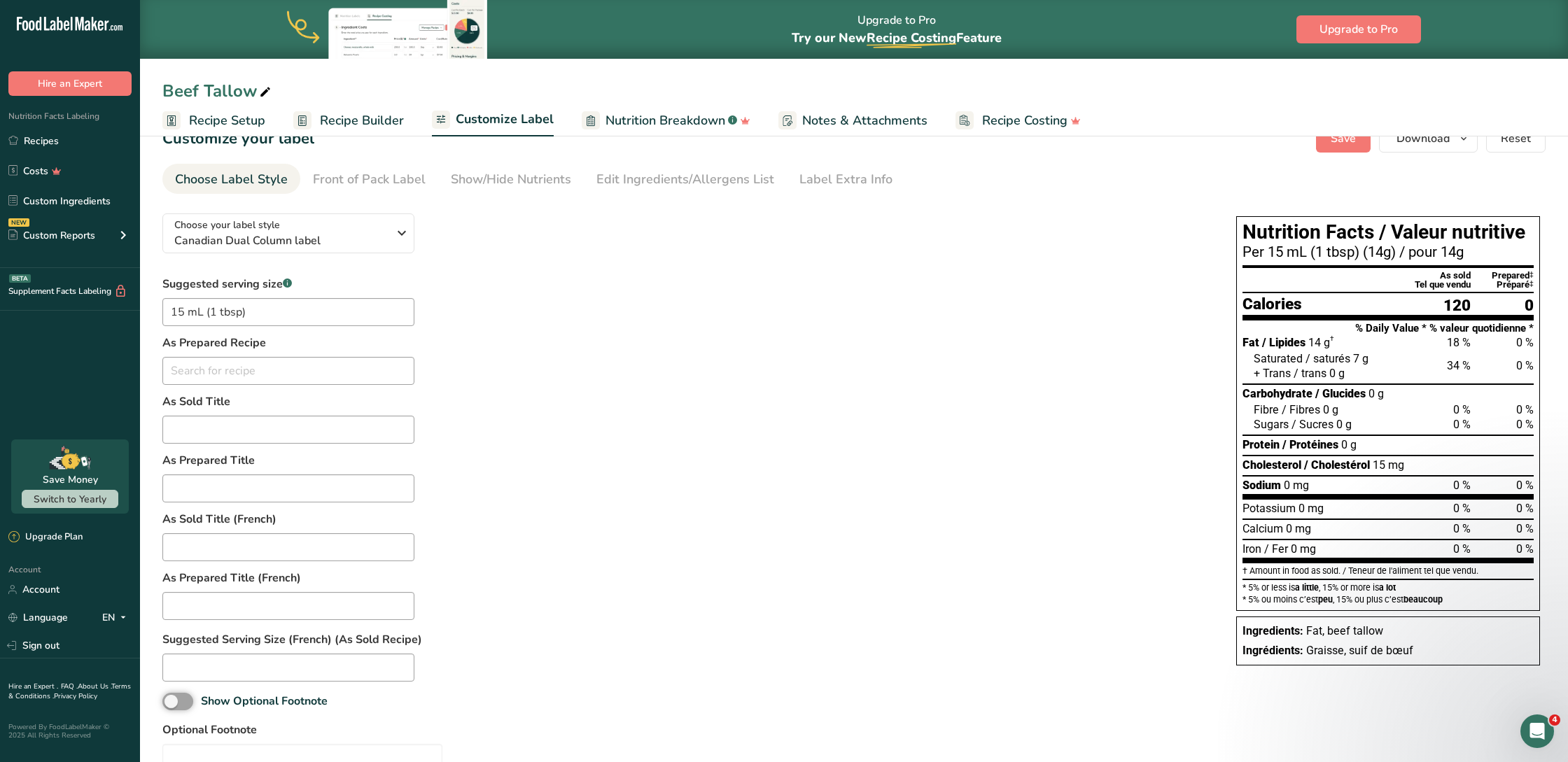
scroll to position [0, 0]
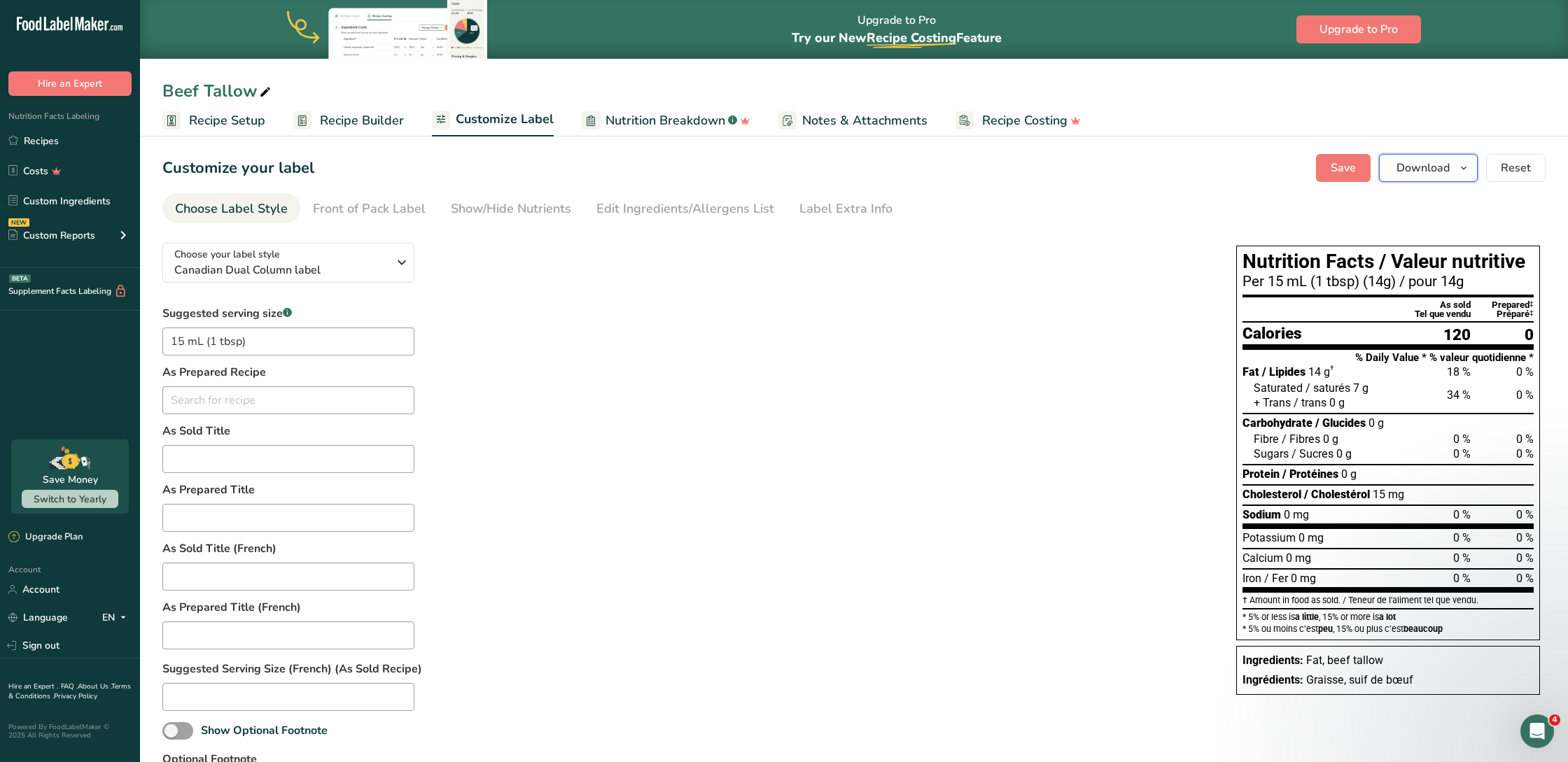
click at [1175, 174] on icon "button" at bounding box center [1463, 168] width 11 height 17
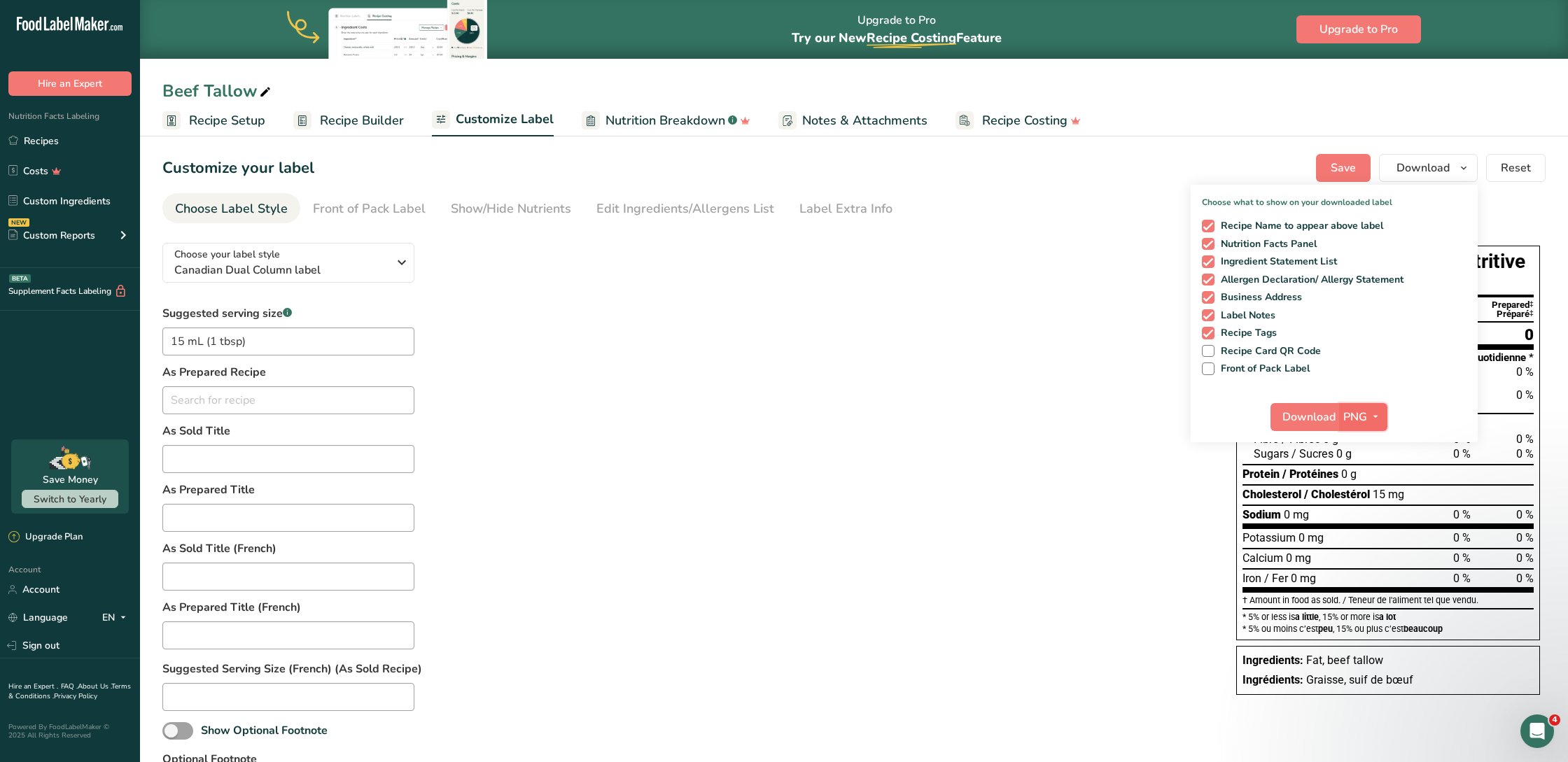
click at [1175, 419] on span "PNG" at bounding box center [1355, 417] width 24 height 17
click at [1175, 414] on span "Download" at bounding box center [1309, 417] width 53 height 17
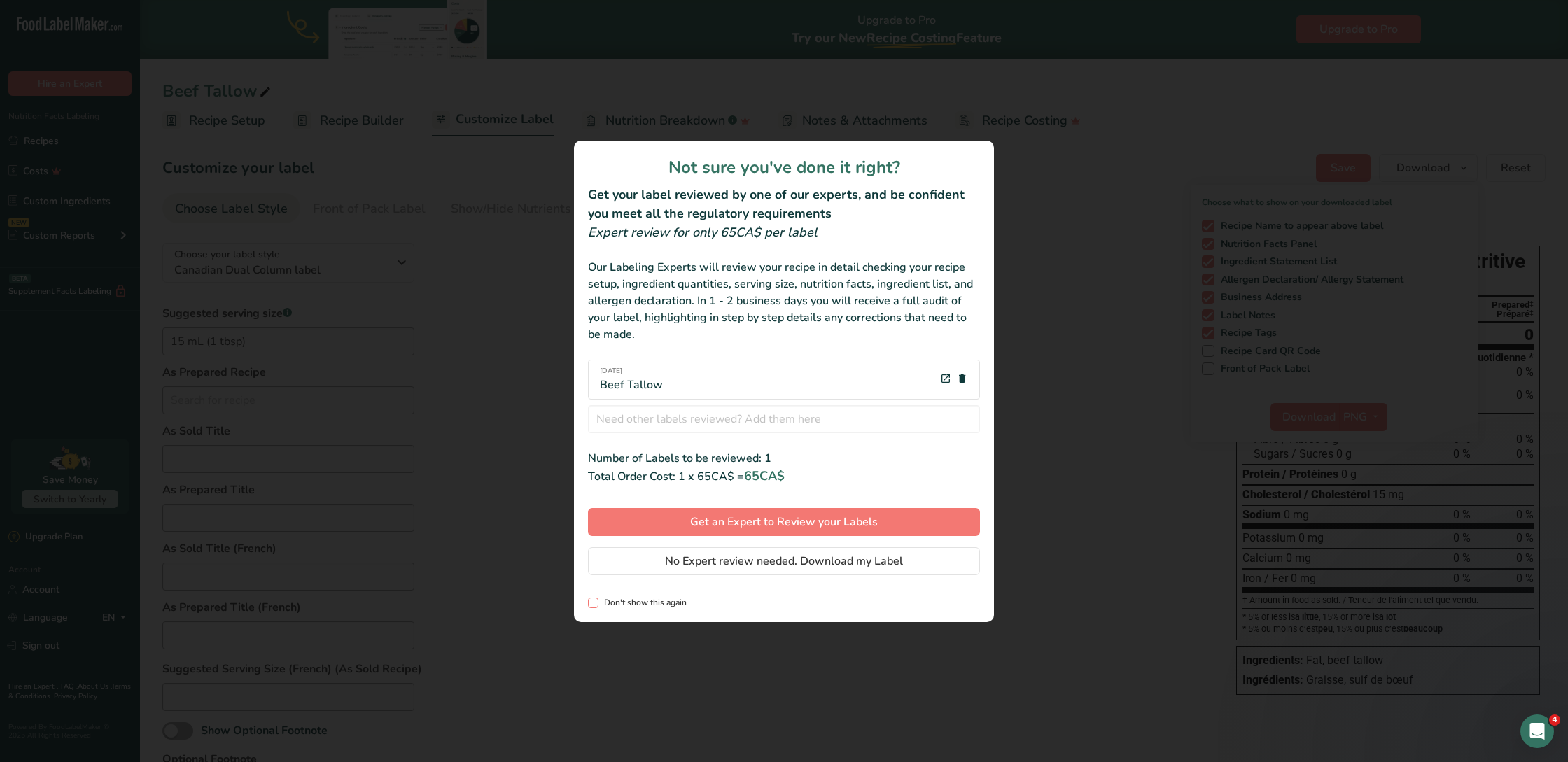
click at [588, 571] on span "review labels modal" at bounding box center [593, 603] width 10 height 10
click at [588, 571] on input "Don't show this again" at bounding box center [592, 602] width 9 height 9
checkbox input "true"
click at [748, 559] on span "No Expert review needed. Download my Label" at bounding box center [784, 561] width 238 height 17
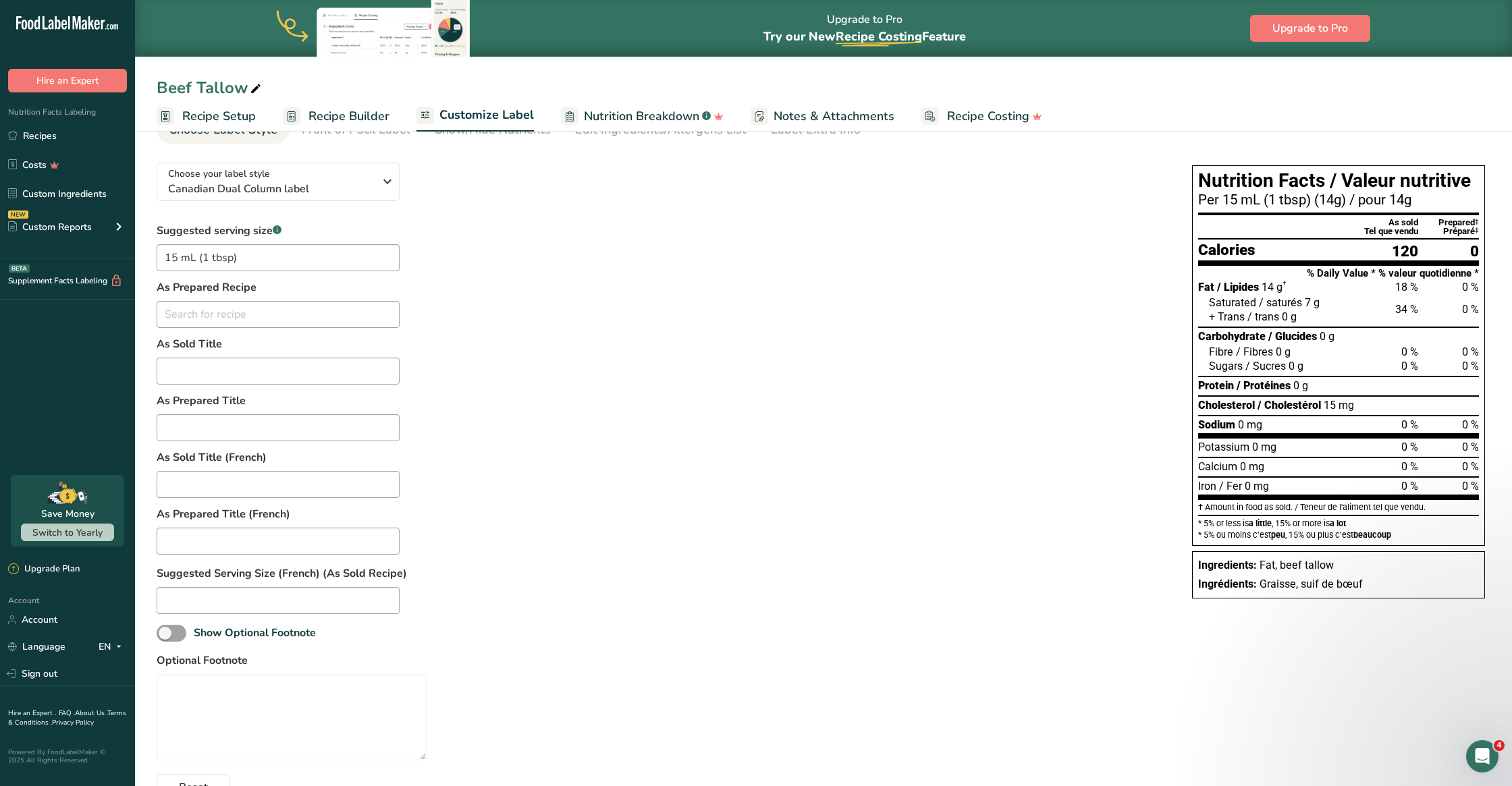
scroll to position [74, 0]
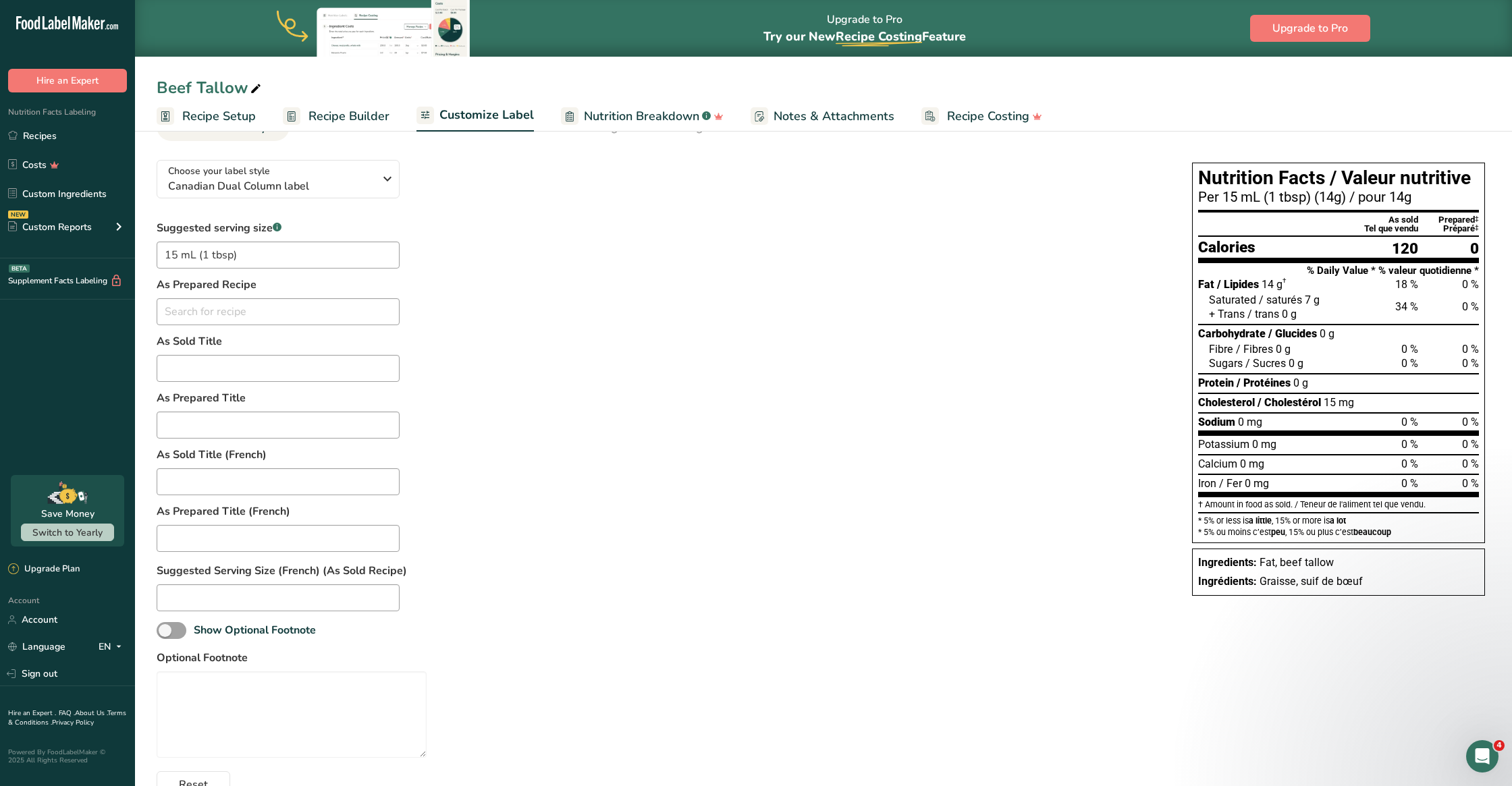
click at [463, 122] on span "Customize Label" at bounding box center [486, 115] width 94 height 18
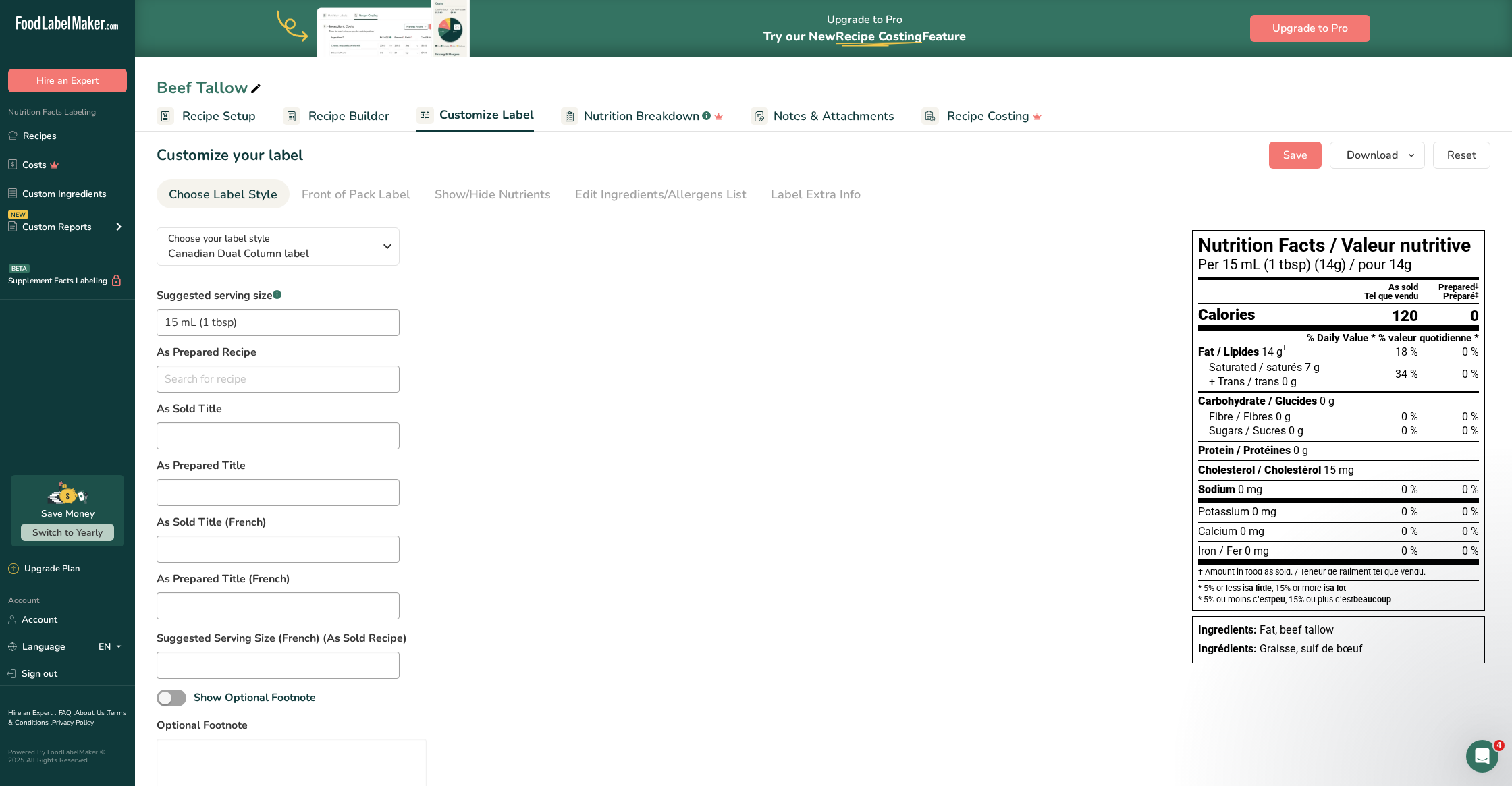
scroll to position [11, 0]
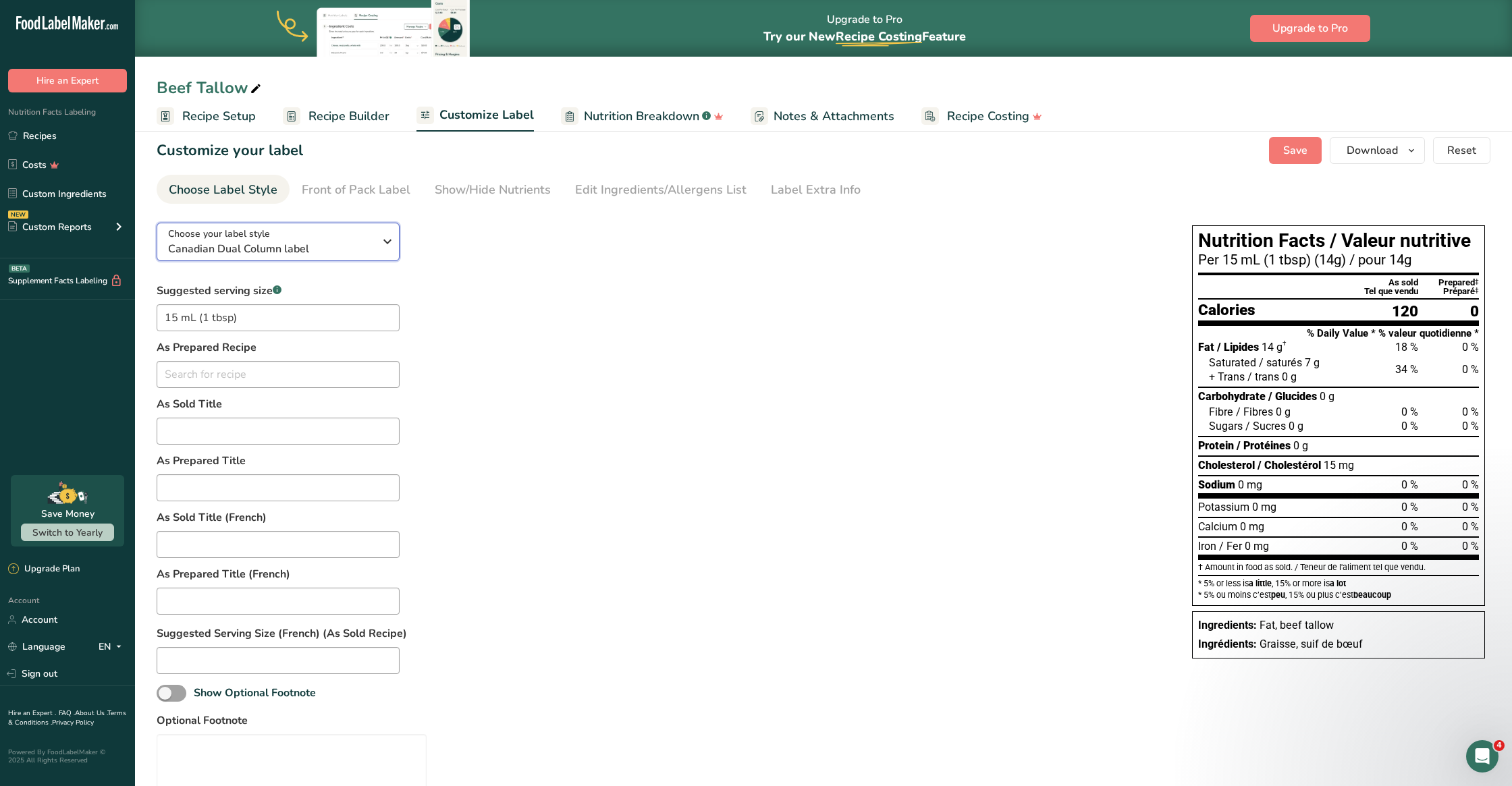
click at [293, 250] on span "Canadian Dual Column label" at bounding box center [271, 248] width 206 height 16
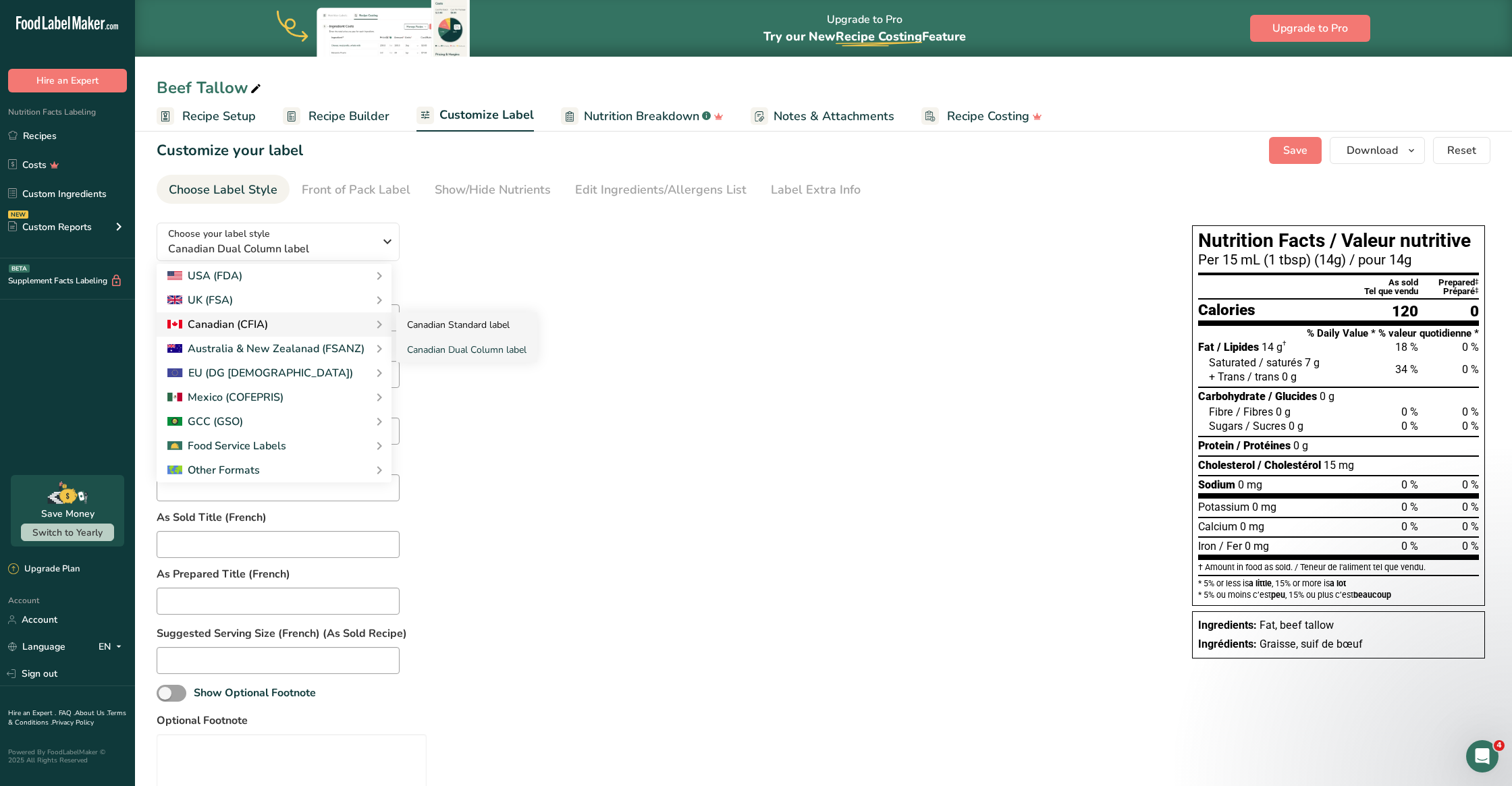
click at [439, 325] on link "Canadian Standard label" at bounding box center [467, 325] width 141 height 25
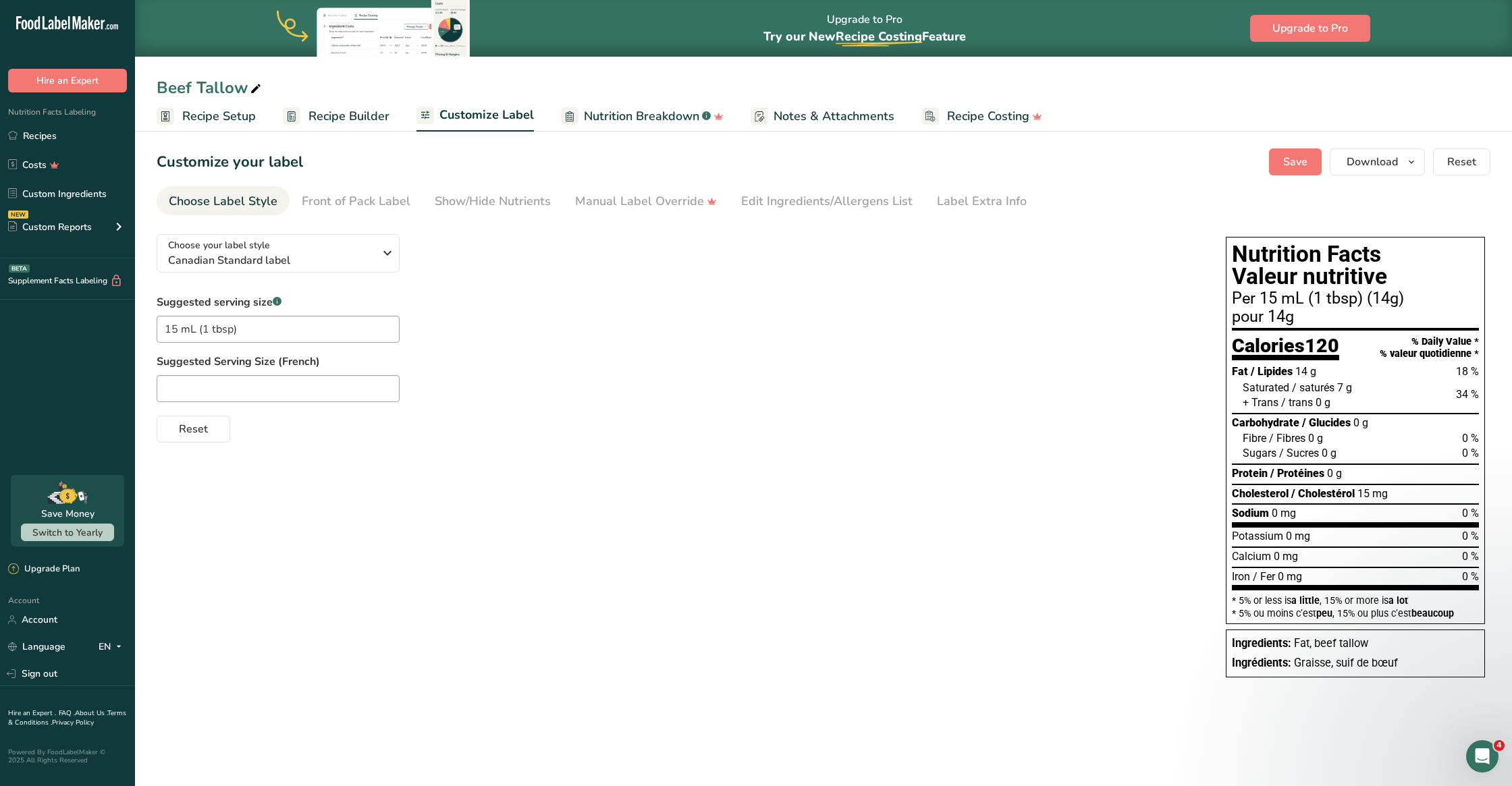
scroll to position [0, 0]
click at [252, 254] on span "Canadian Standard label" at bounding box center [271, 260] width 206 height 16
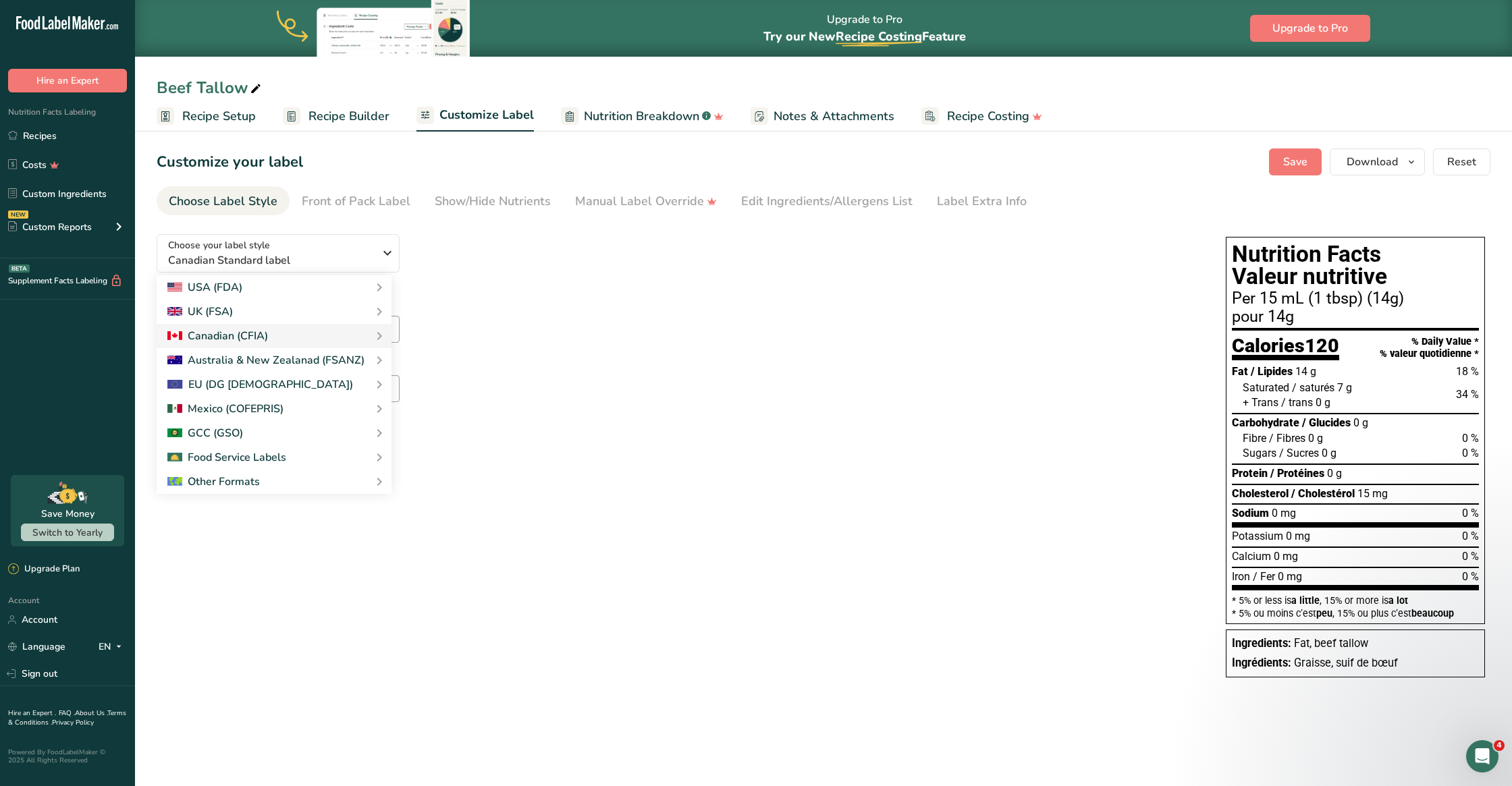
click at [533, 320] on div "Suggested serving size .a-a{fill:#347362;}.b-a{fill:#fff;} 15 mL (1 tbsp) Sugge…" at bounding box center [678, 368] width 1042 height 148
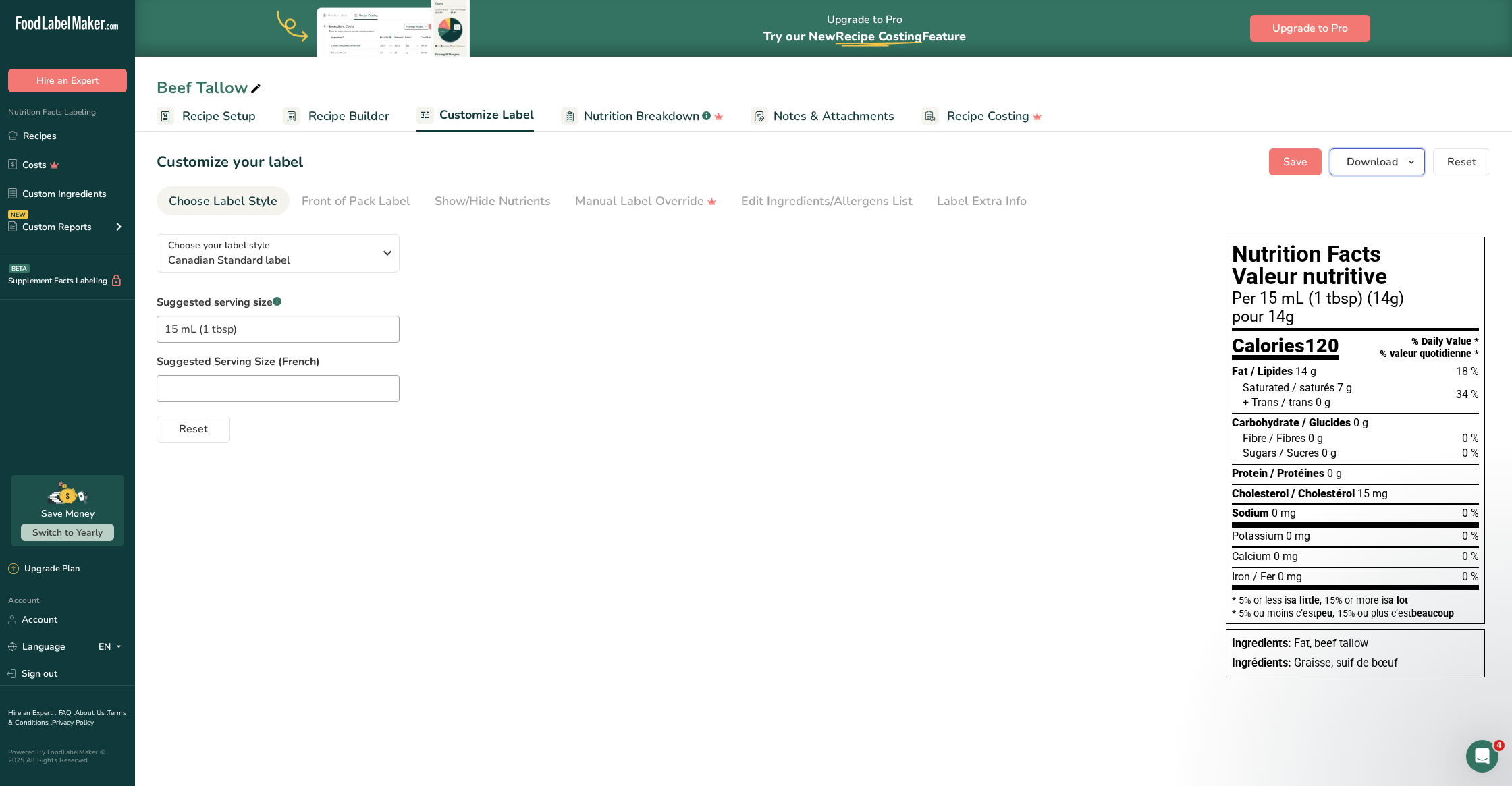
click at [1133, 150] on button "Download" at bounding box center [1378, 162] width 95 height 27
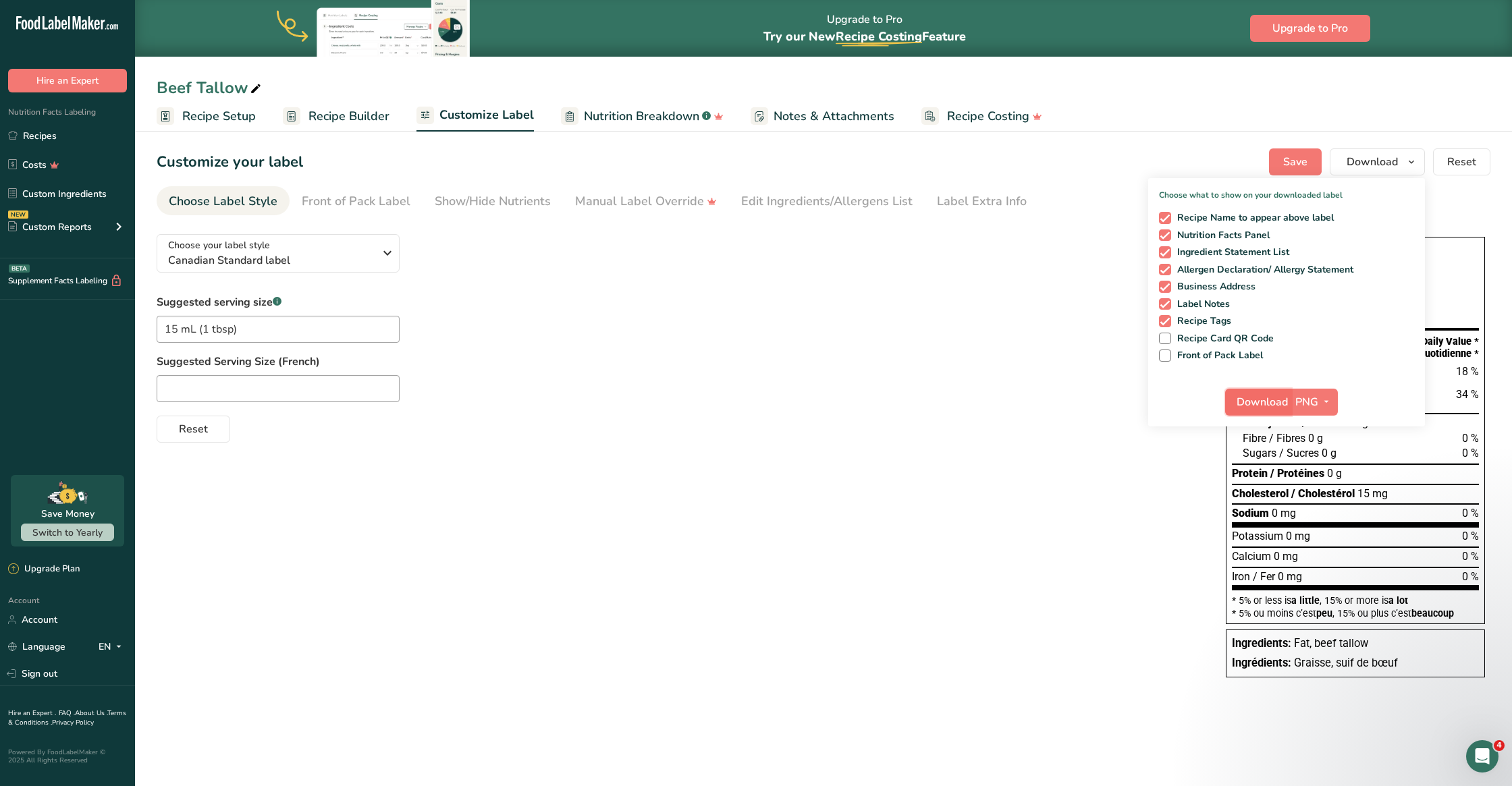
click at [1133, 400] on span "Download" at bounding box center [1262, 402] width 51 height 16
